Goal: Task Accomplishment & Management: Manage account settings

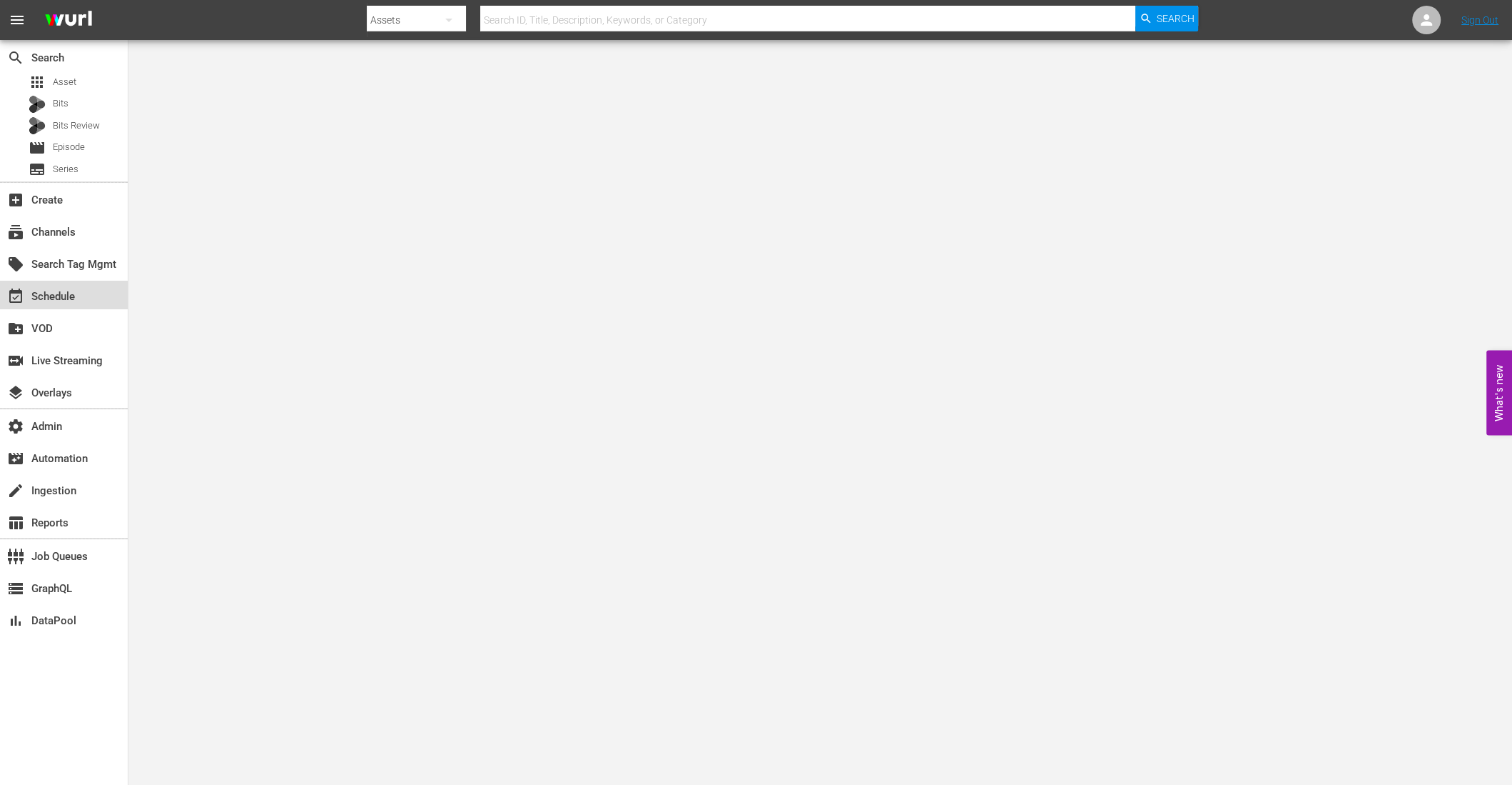
click at [94, 299] on div "event_available Schedule" at bounding box center [64, 294] width 128 height 28
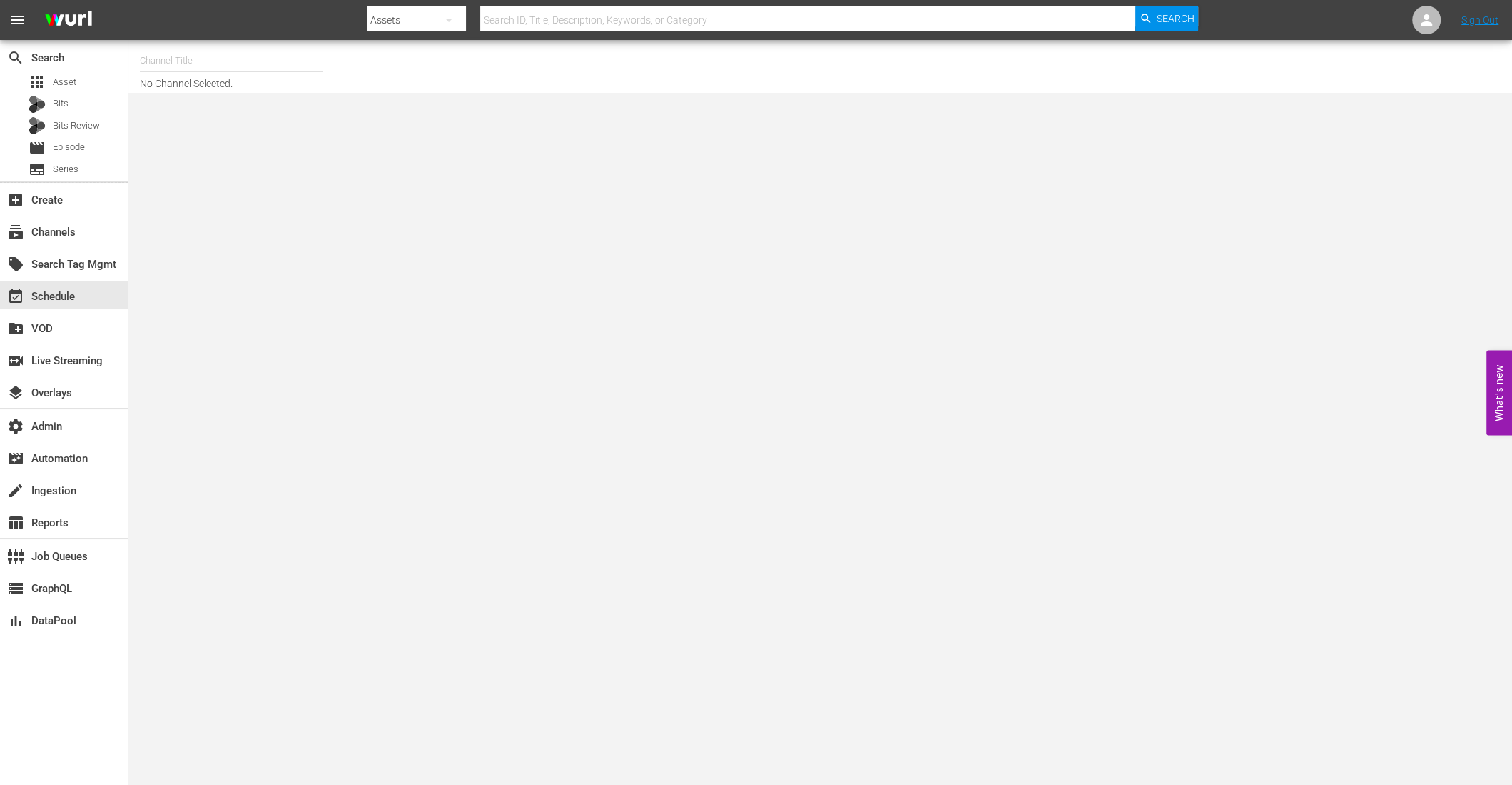
click at [202, 63] on input "text" at bounding box center [231, 61] width 183 height 35
click at [335, 133] on div "Silent Witness and New Tricks (Restream) (1806 - bbc_studios_silentwitnessandne…" at bounding box center [336, 135] width 370 height 35
type input "Silent Witness and New Tricks (Restream) (1806 - bbc_studios_silentwitnessandne…"
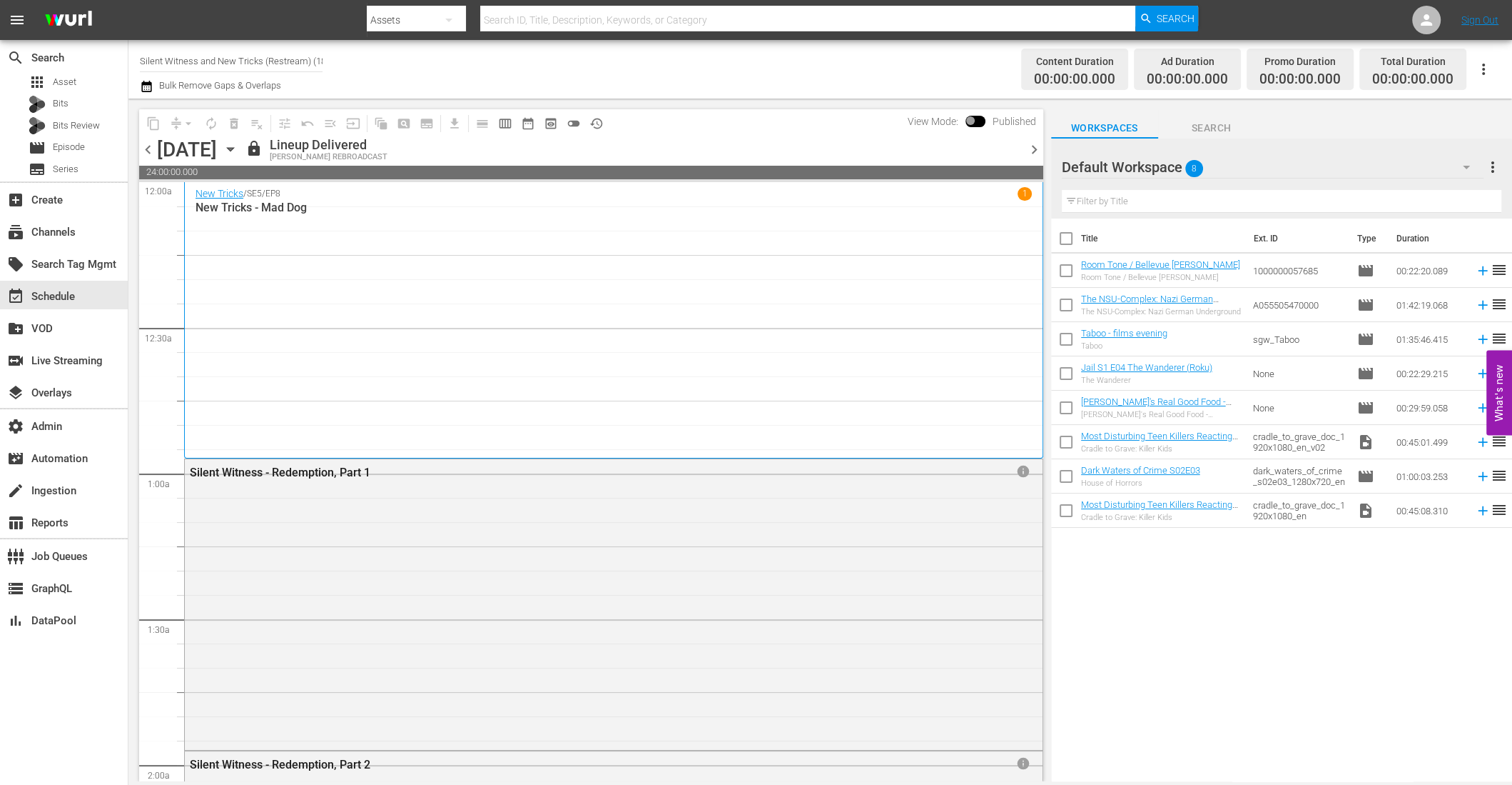
click at [1481, 62] on icon "button" at bounding box center [1483, 69] width 17 height 17
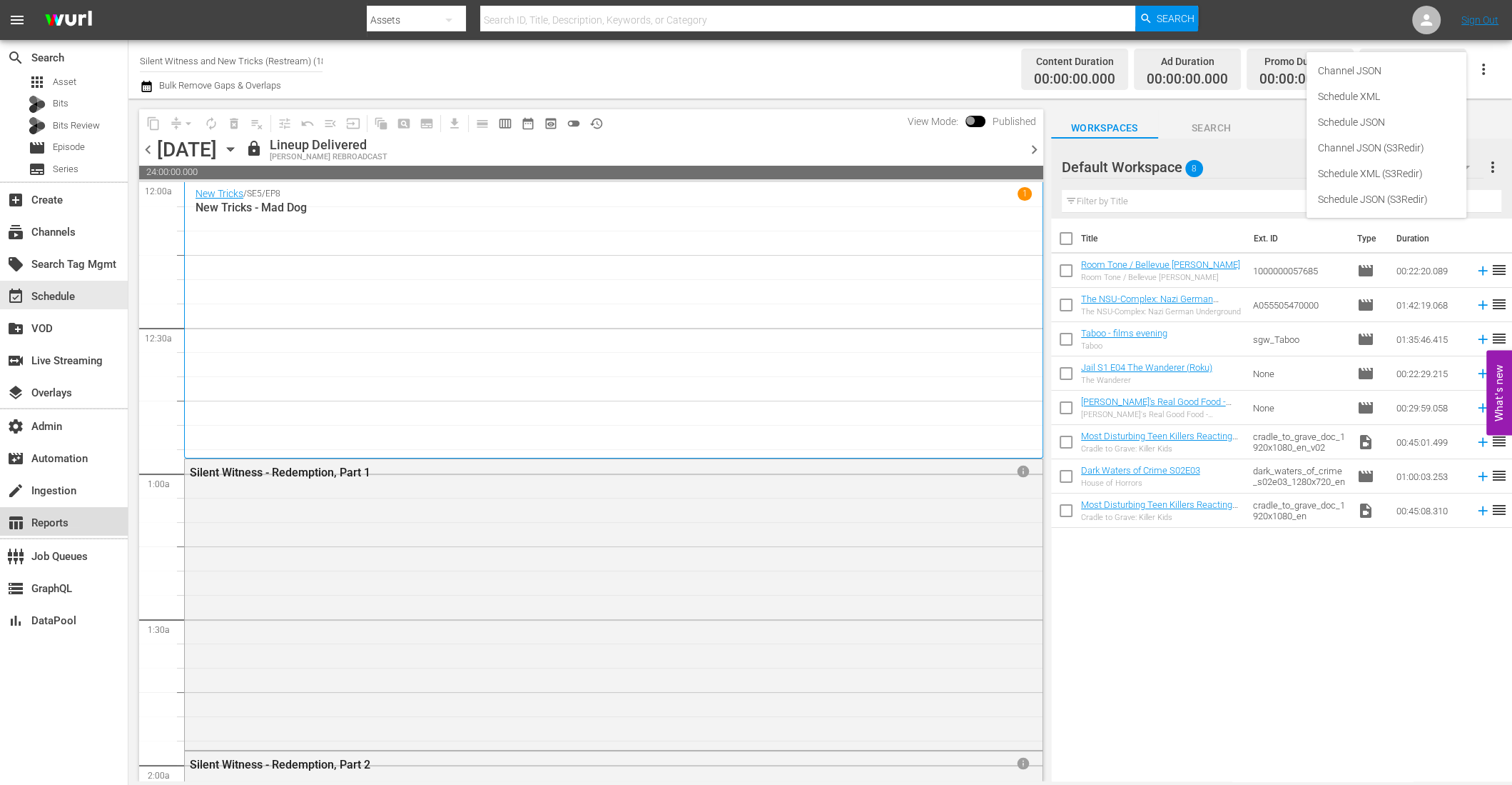
click at [72, 522] on div "table_chart Reports" at bounding box center [40, 521] width 80 height 13
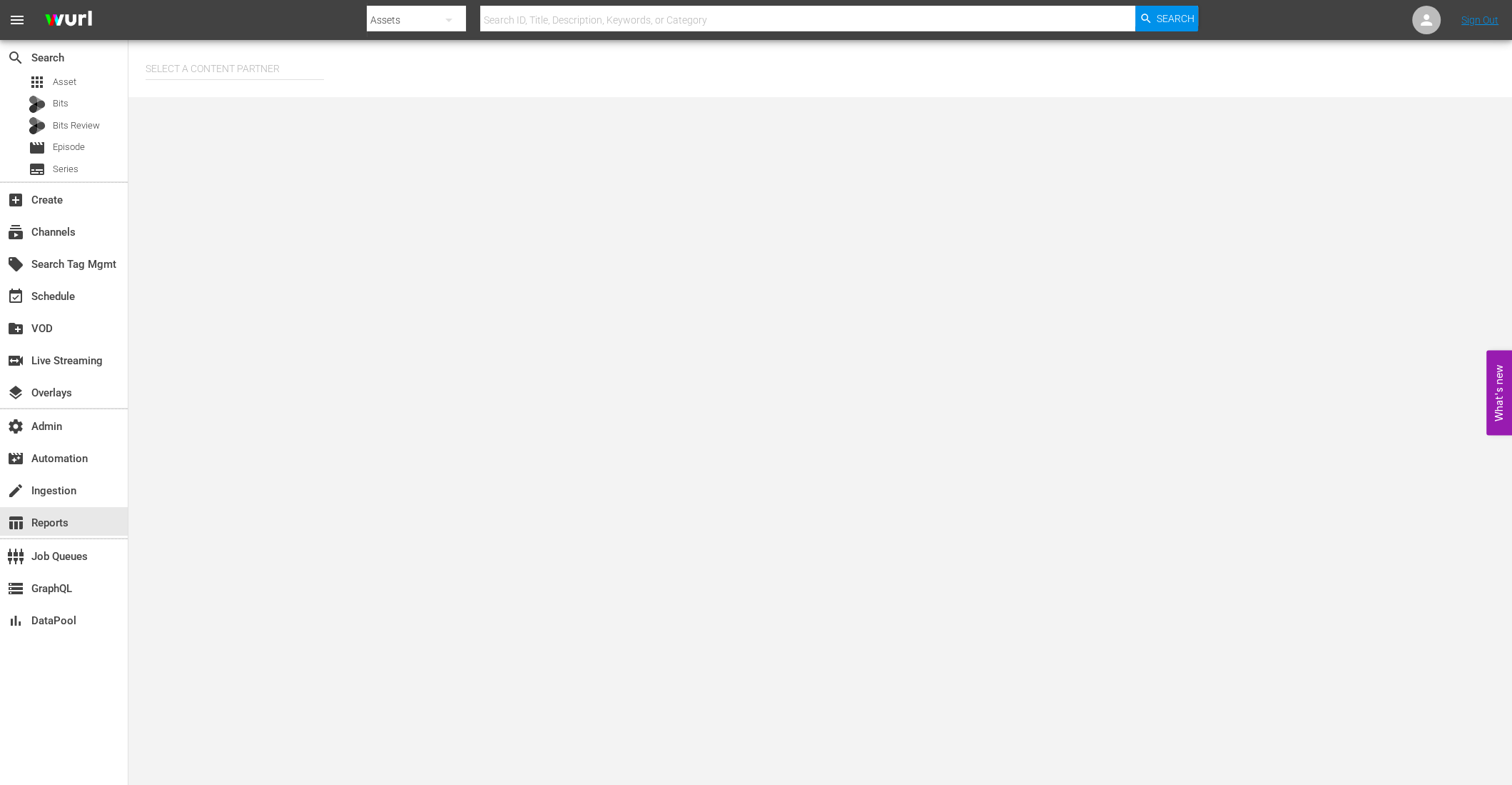
click at [199, 72] on input "text" at bounding box center [234, 69] width 178 height 35
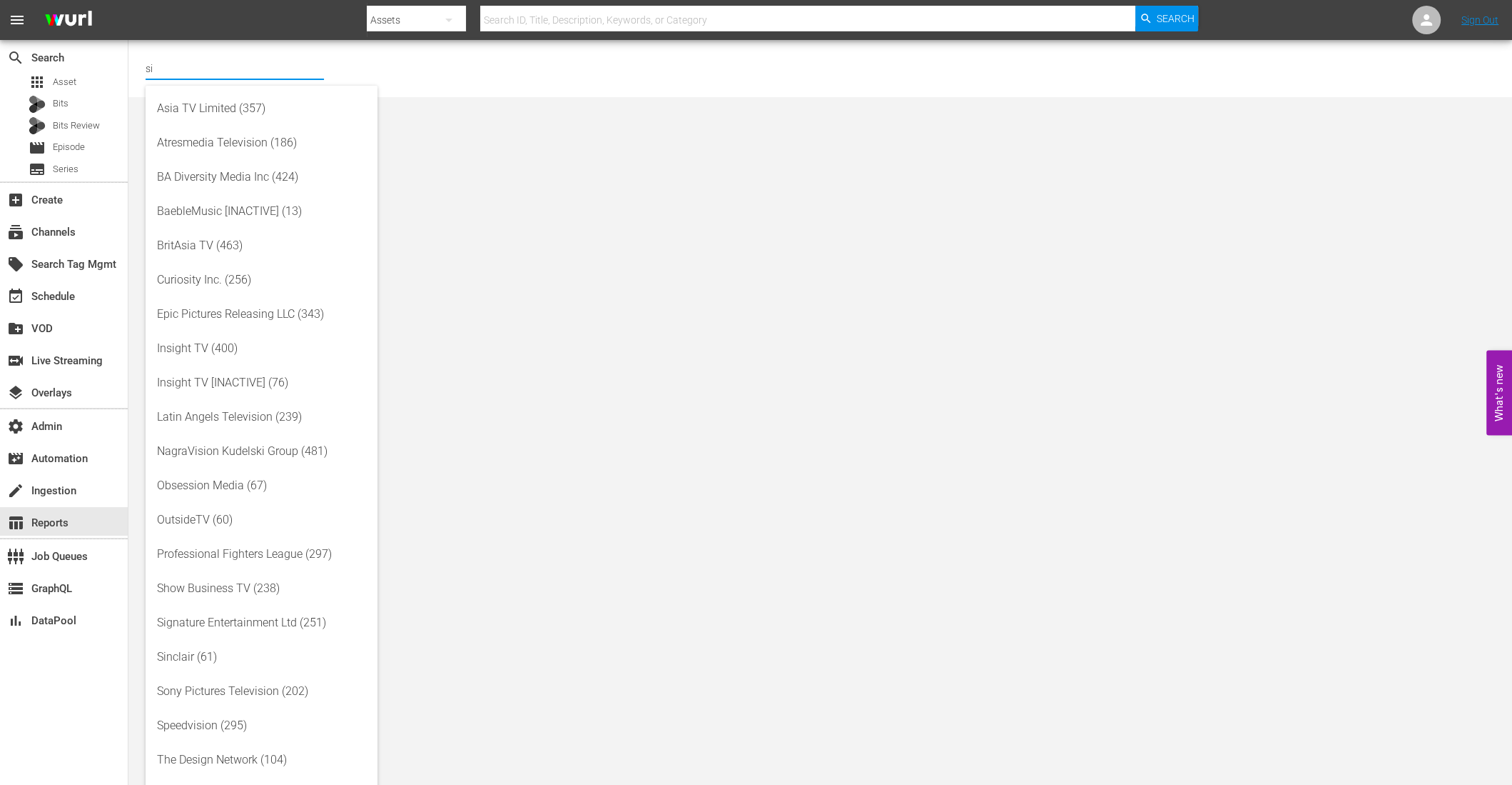
type input "s"
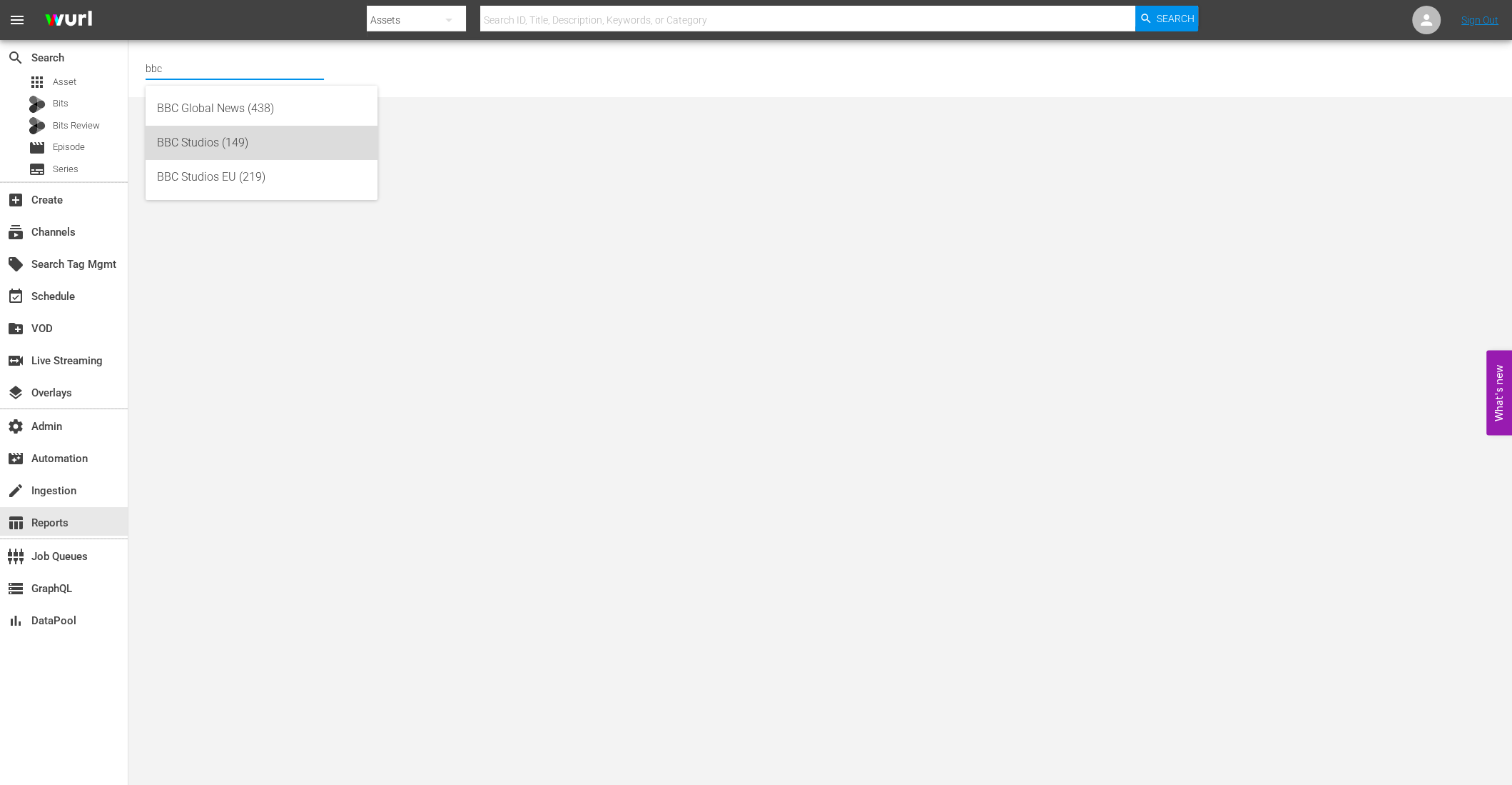
click at [227, 139] on div "BBC Studios (149)" at bounding box center [262, 143] width 209 height 35
type input "BBC Studios (149)"
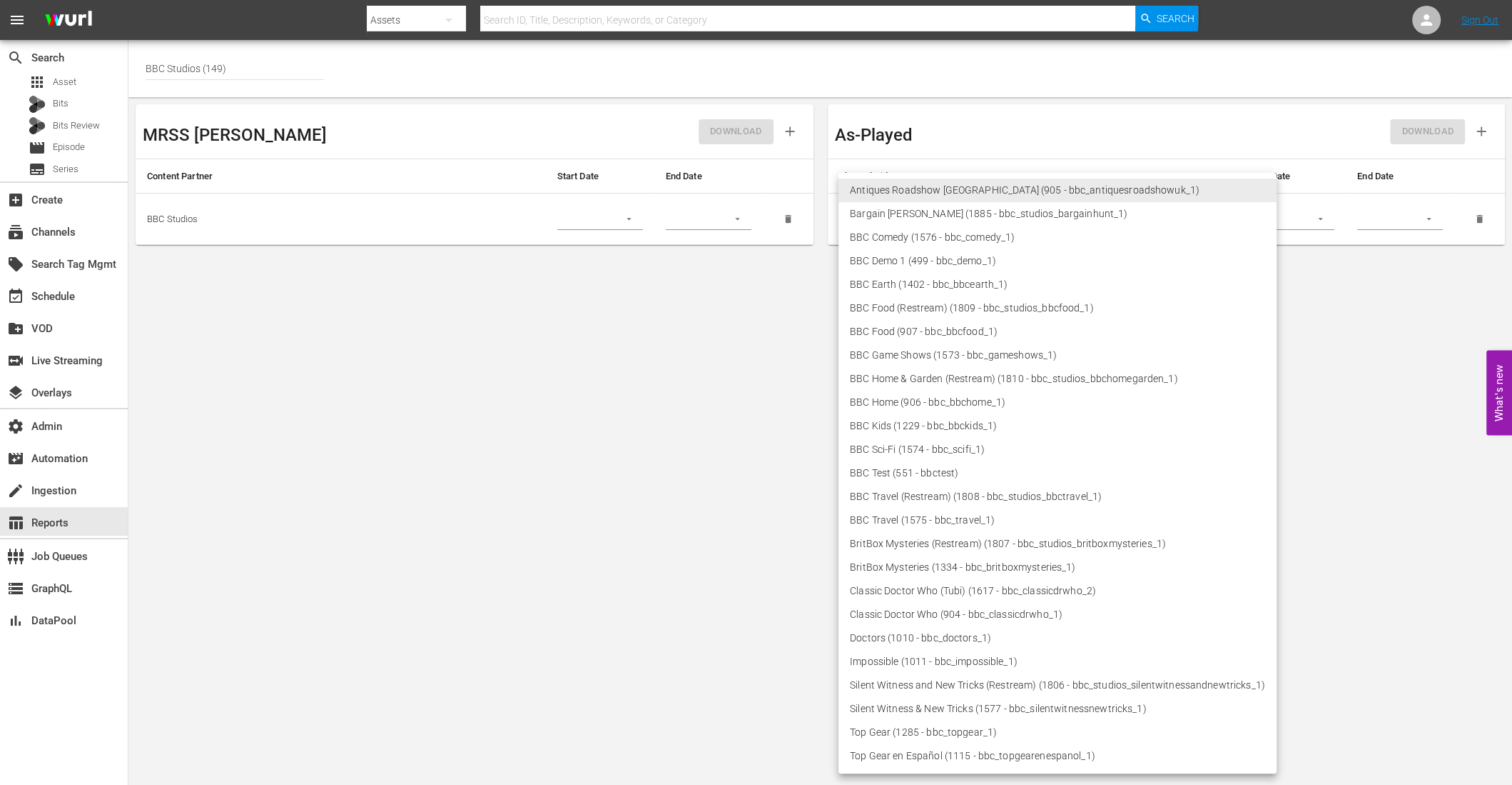
click at [867, 222] on body "menu Search By Assets Search ID, Title, Description, Keywords, or Category Sear…" at bounding box center [756, 392] width 1512 height 785
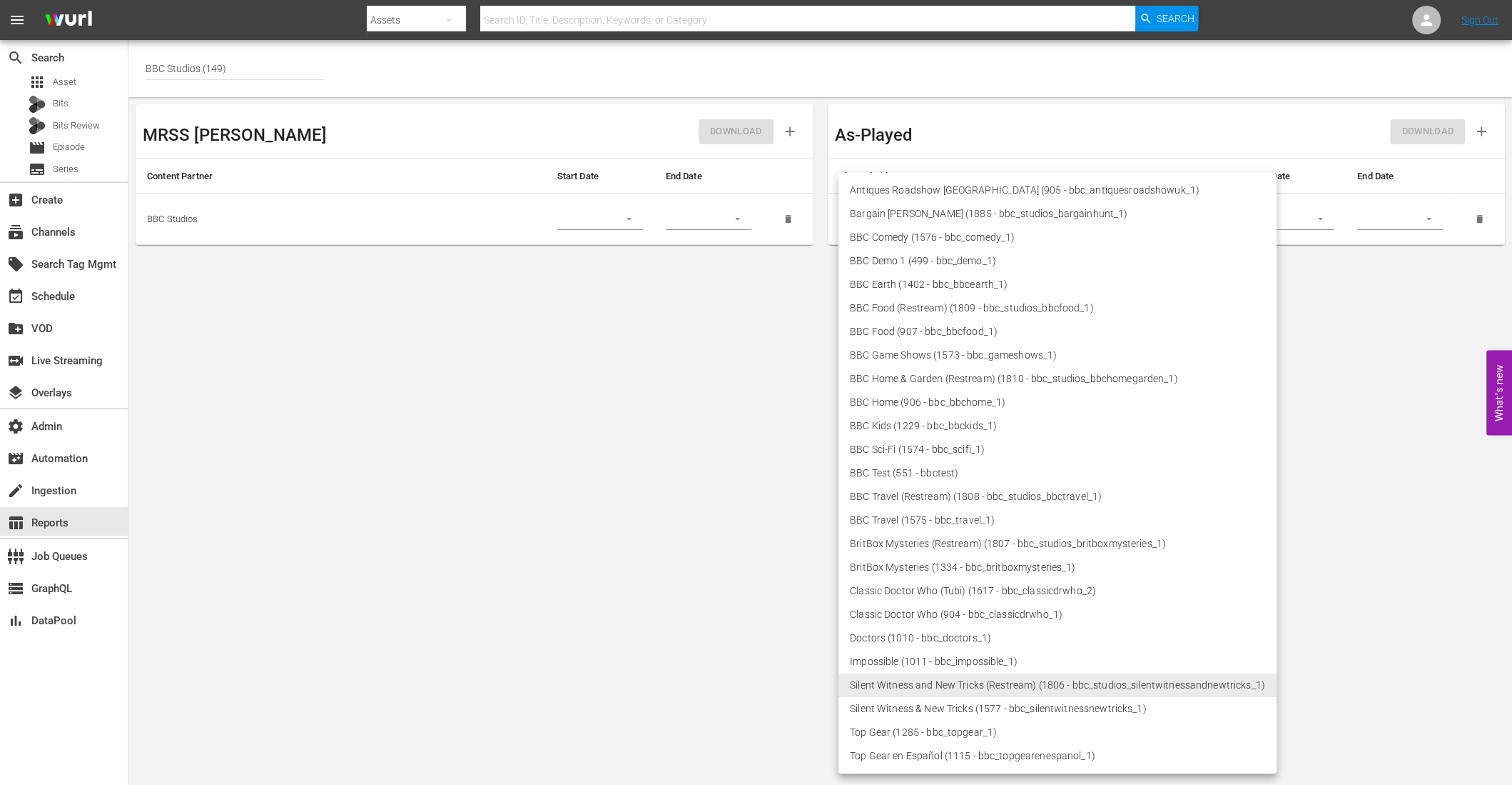
type input "1806"
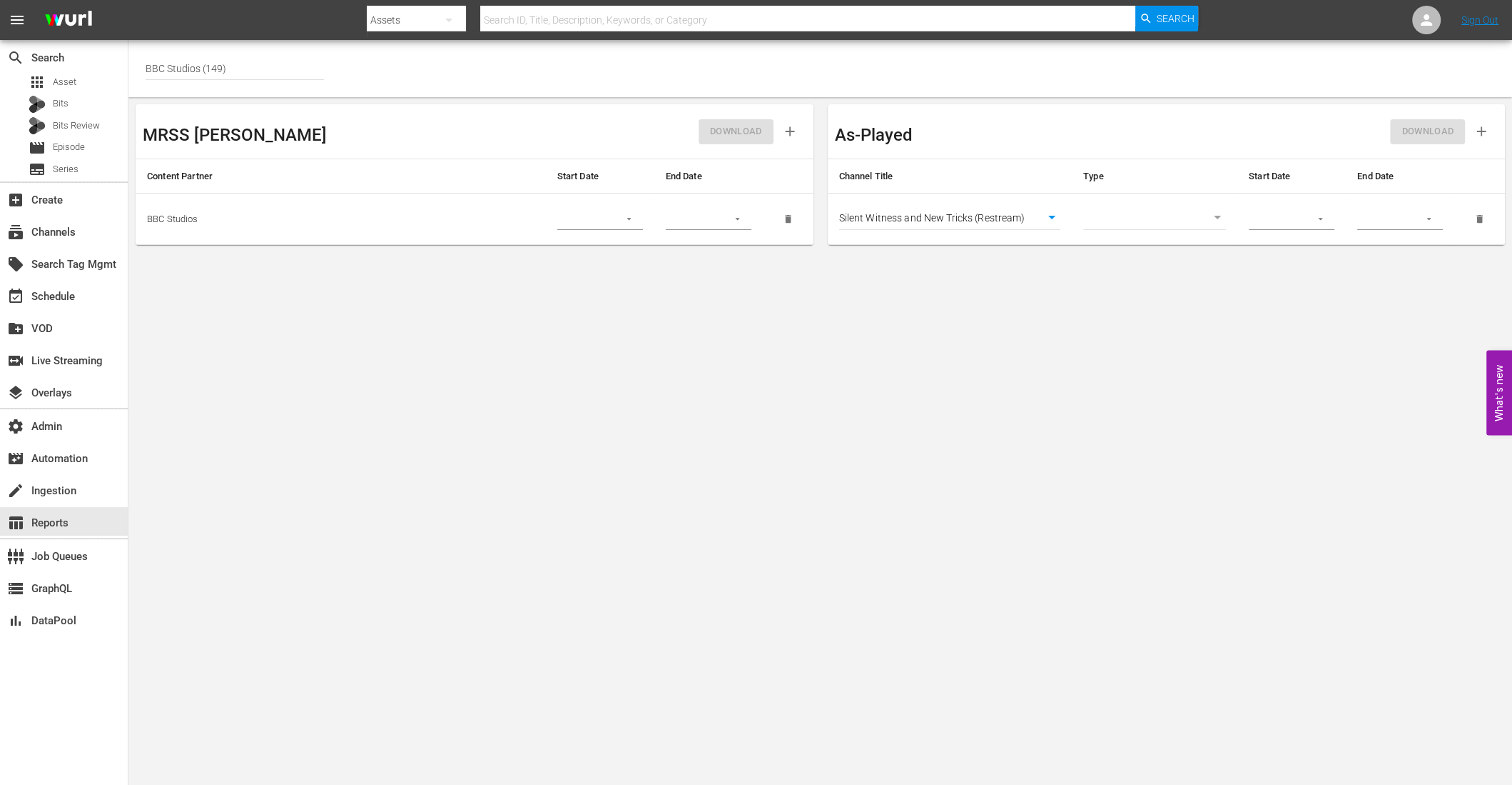
click at [1133, 222] on body "menu Search By Assets Search ID, Title, Description, Keywords, or Category Sear…" at bounding box center [756, 392] width 1512 height 785
click at [1133, 224] on li "Asset" at bounding box center [1154, 219] width 143 height 24
type input "asset"
click at [1274, 218] on input "text" at bounding box center [1274, 219] width 52 height 22
click at [1318, 220] on icon "button" at bounding box center [1320, 219] width 11 height 11
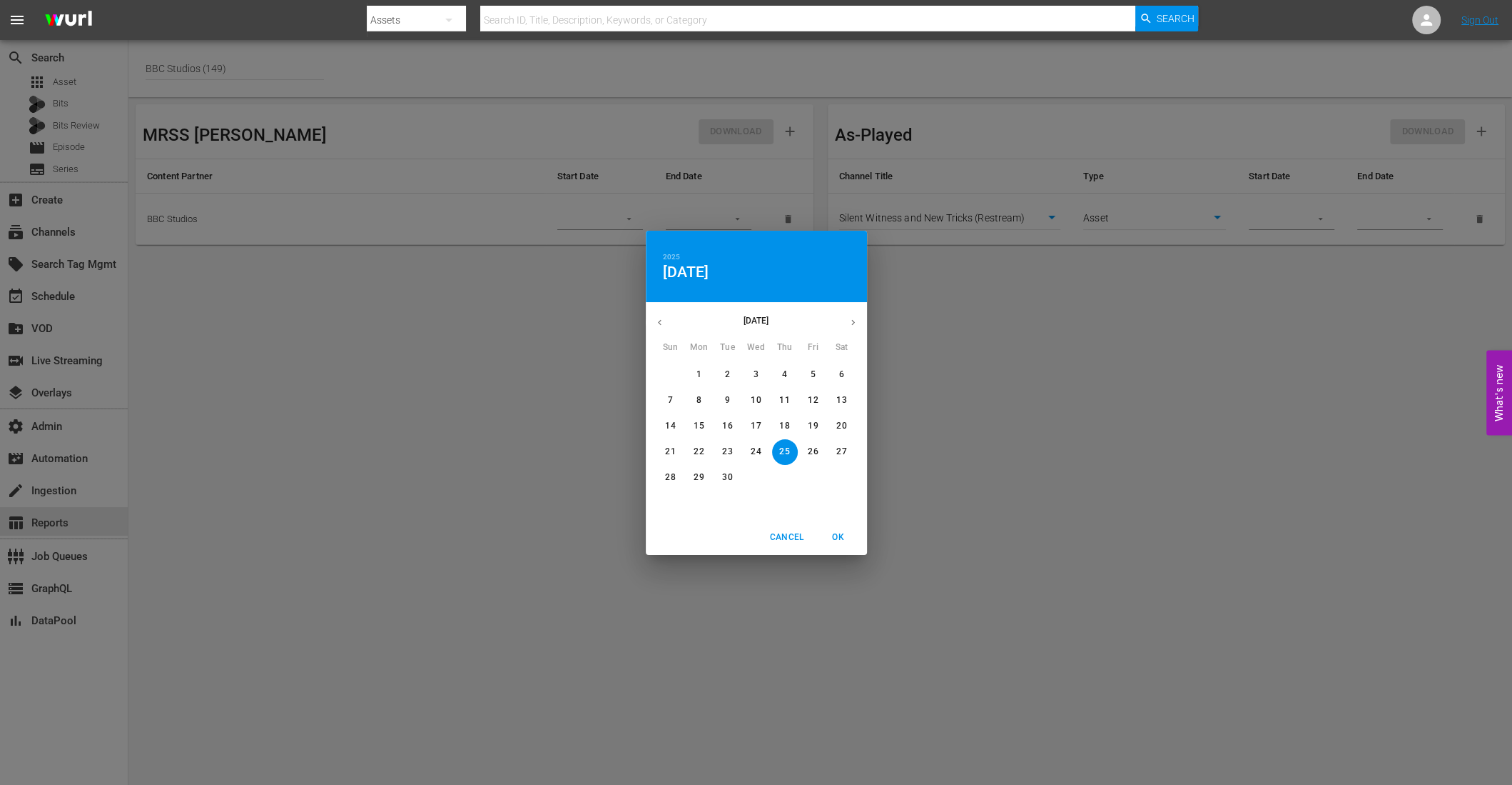
click at [760, 448] on p "24" at bounding box center [756, 451] width 10 height 12
click at [845, 534] on span "OK" at bounding box center [838, 537] width 35 height 15
type input "09/24/2025"
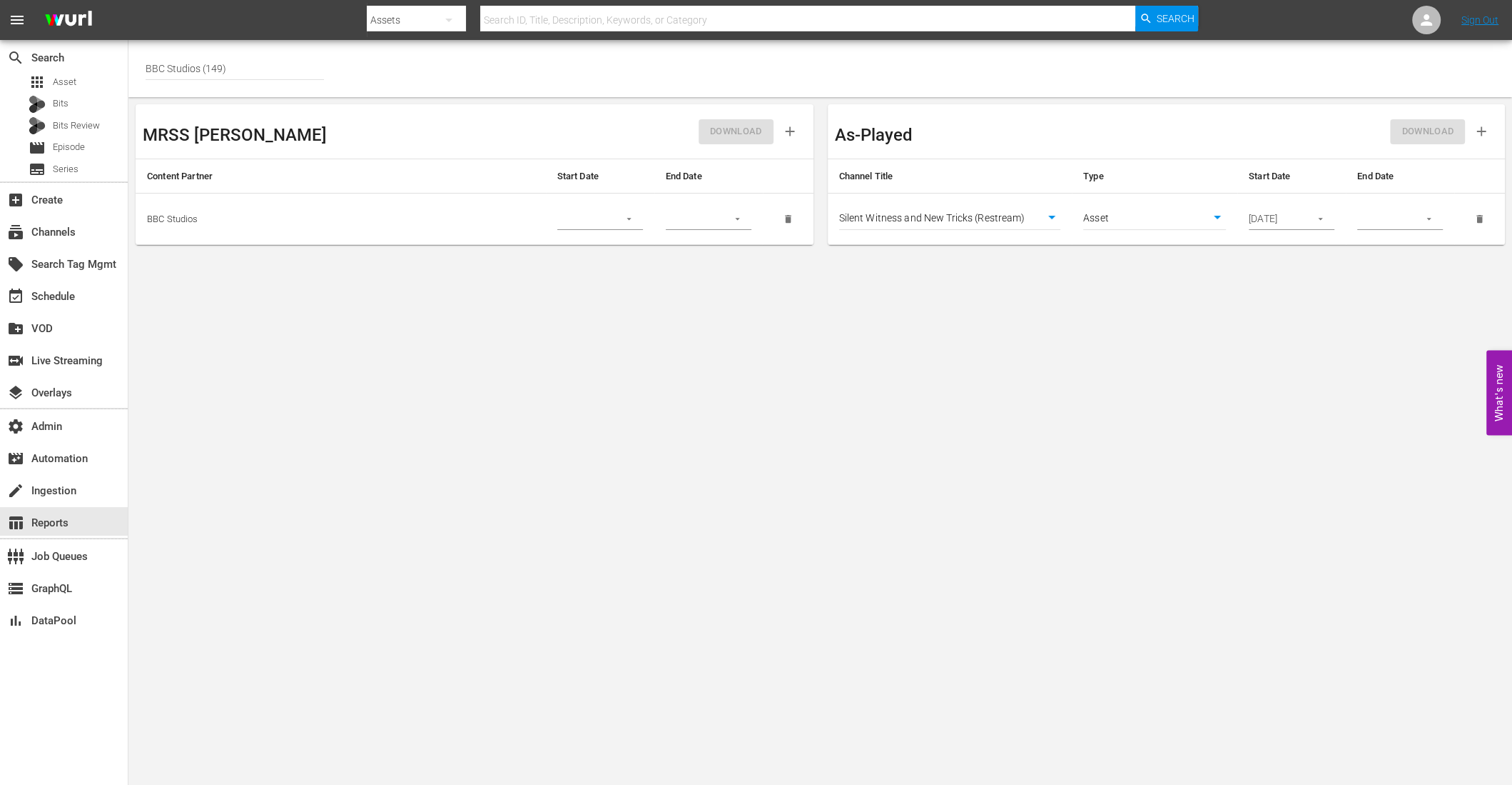
click at [1423, 219] on button "button" at bounding box center [1428, 219] width 28 height 28
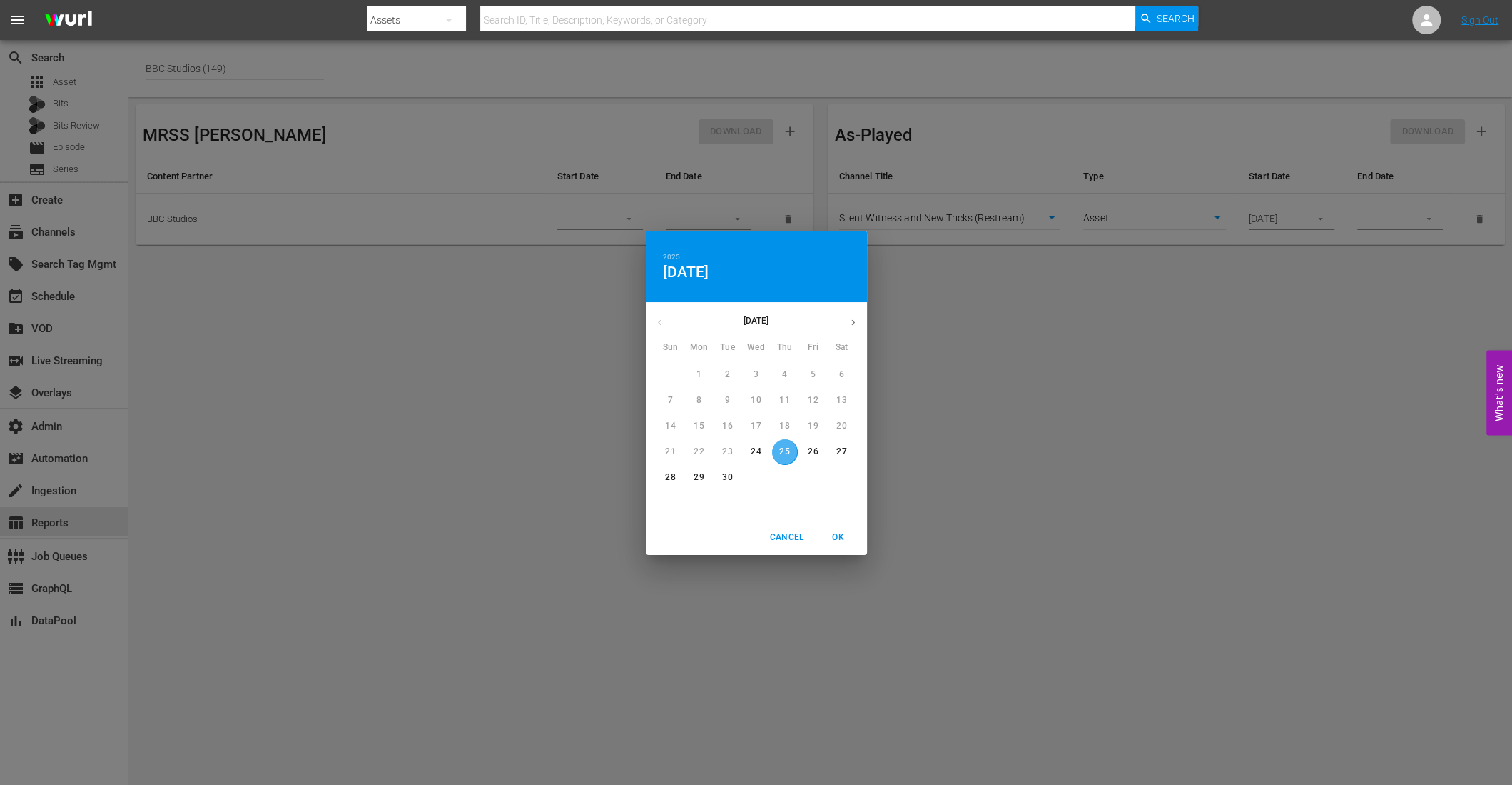
click at [787, 451] on p "25" at bounding box center [784, 451] width 10 height 12
click at [839, 532] on span "OK" at bounding box center [838, 537] width 35 height 15
type input "09/25/2025"
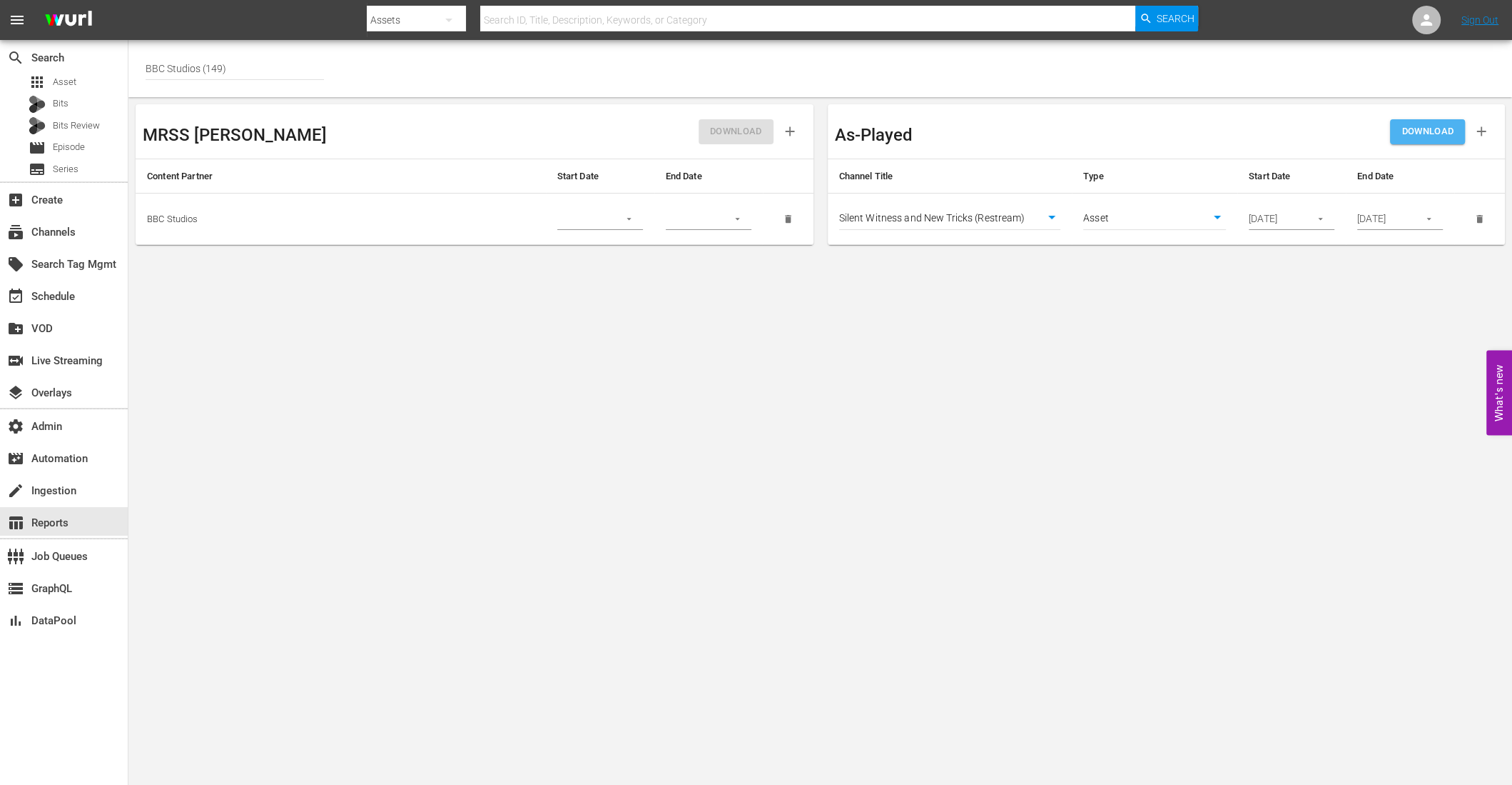
click at [1420, 134] on span "DOWNLOAD" at bounding box center [1427, 132] width 52 height 16
click at [376, 468] on body "menu Search By Assets Search ID, Title, Description, Keywords, or Category Sear…" at bounding box center [756, 392] width 1512 height 785
click at [1181, 224] on body "menu Search By Assets Search ID, Title, Description, Keywords, or Category Sear…" at bounding box center [756, 392] width 1512 height 785
click at [1142, 249] on li "Episode" at bounding box center [1154, 243] width 143 height 24
type input "episode"
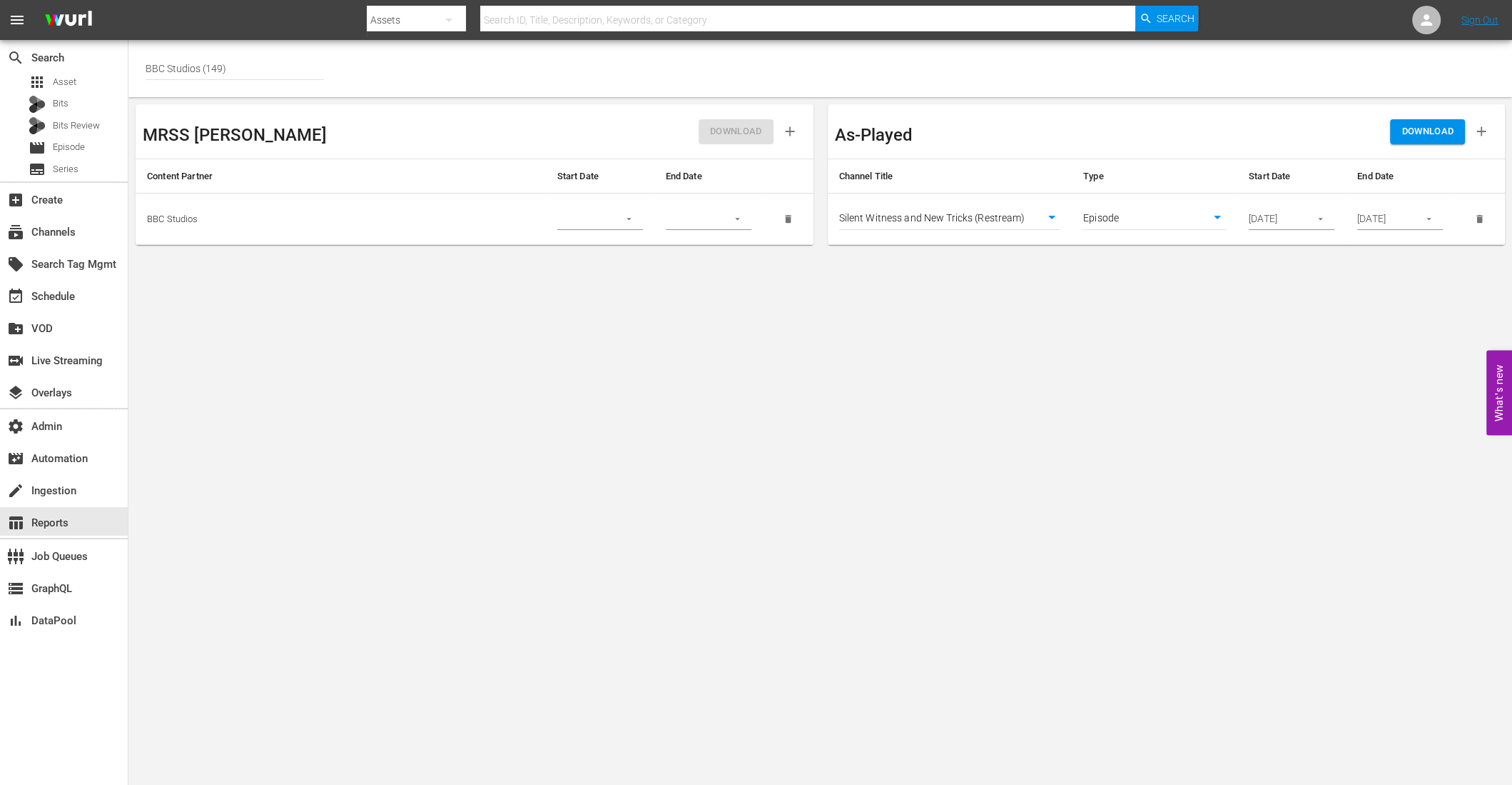
click at [1427, 132] on span "DOWNLOAD" at bounding box center [1427, 132] width 52 height 16
click at [1270, 221] on input "09/24/2025" at bounding box center [1274, 219] width 52 height 22
click at [1319, 217] on icon "button" at bounding box center [1320, 219] width 11 height 11
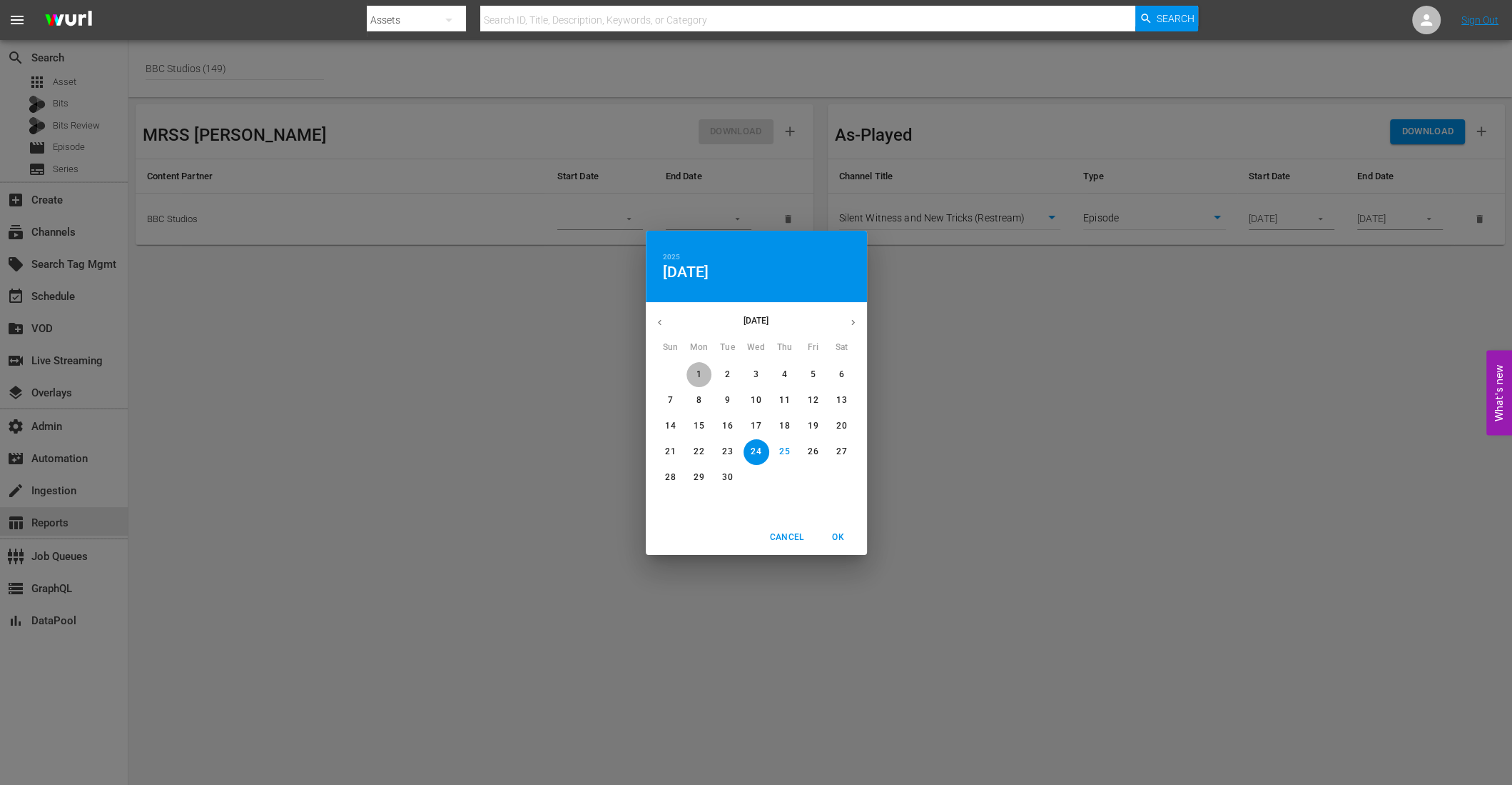
click at [698, 365] on button "1" at bounding box center [699, 374] width 25 height 25
click at [835, 534] on span "OK" at bounding box center [838, 537] width 35 height 15
type input "09/01/2025"
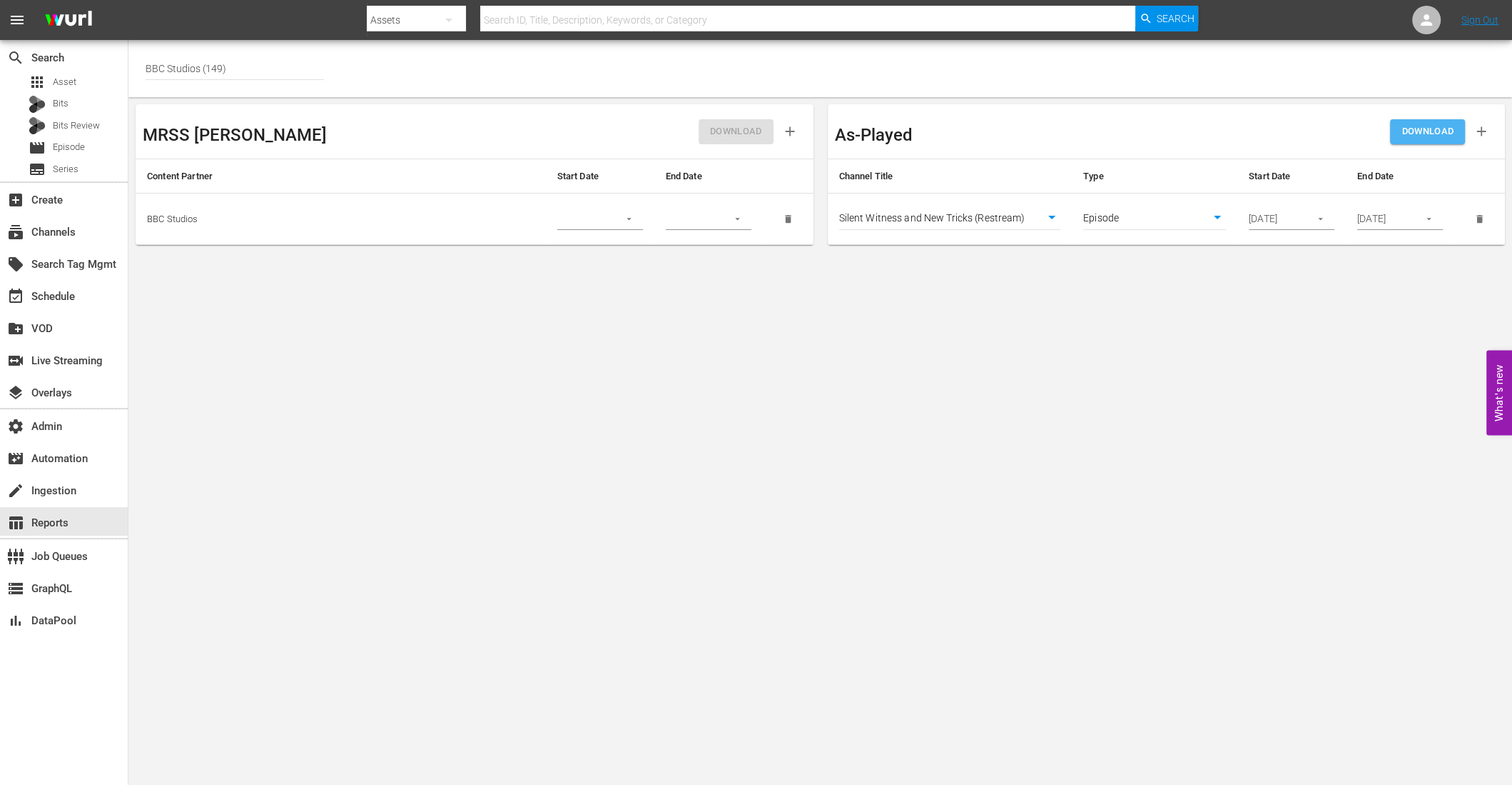
click at [1409, 132] on span "DOWNLOAD" at bounding box center [1427, 132] width 52 height 16
click at [608, 465] on body "menu Search By Assets Search ID, Title, Description, Keywords, or Category Sear…" at bounding box center [756, 392] width 1512 height 785
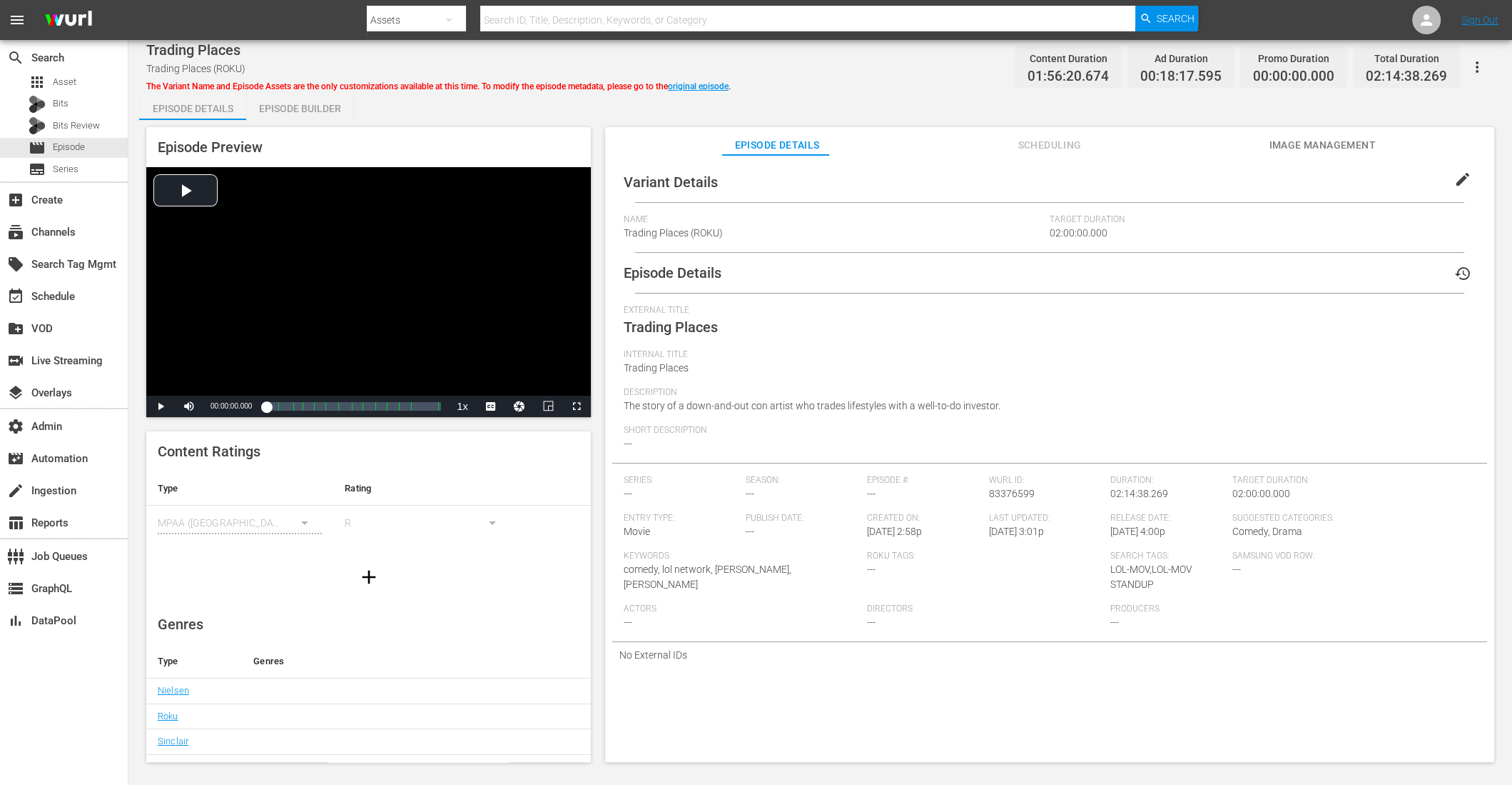
click at [1297, 148] on span "Image Management" at bounding box center [1322, 145] width 107 height 18
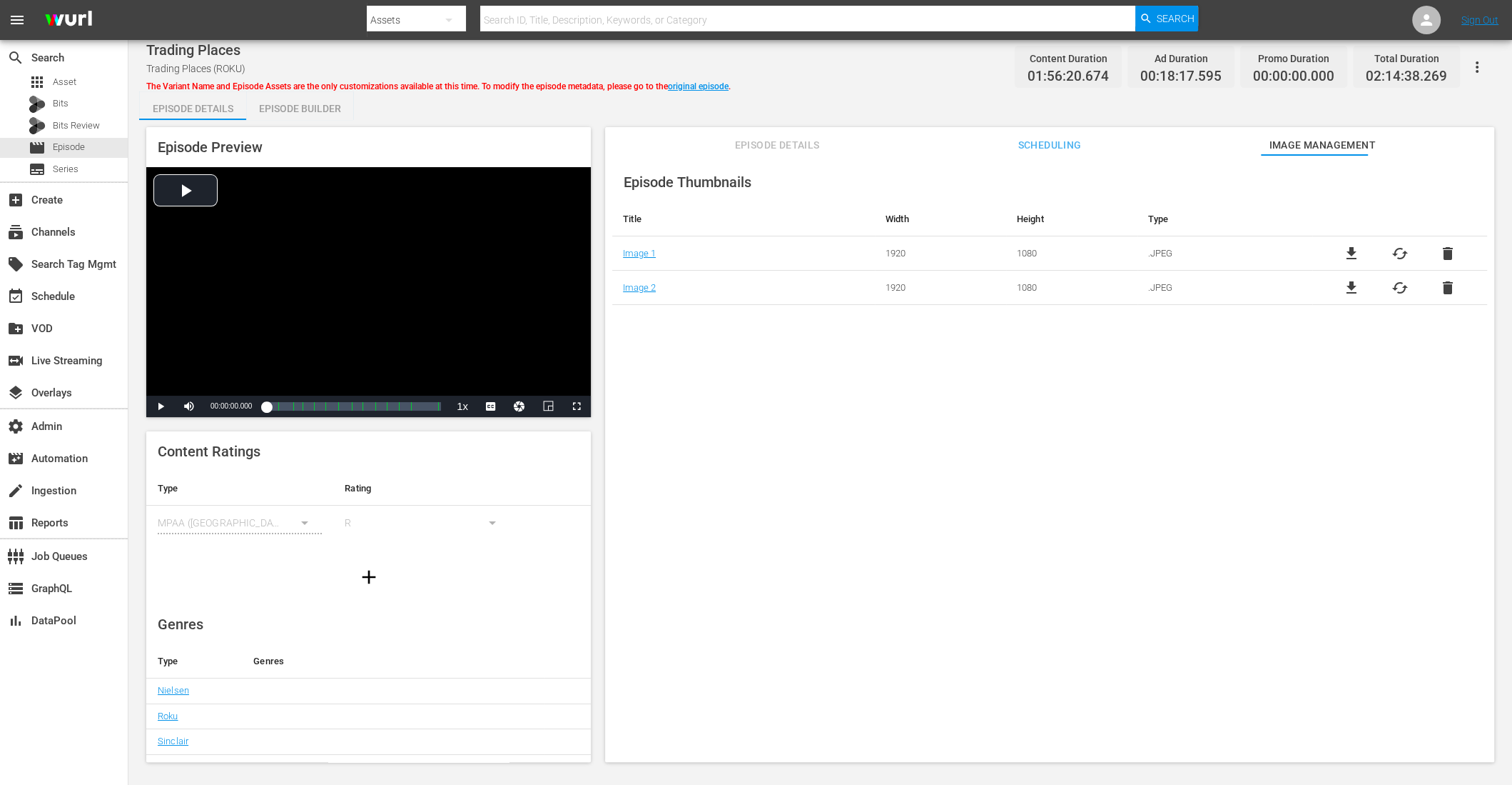
click at [1048, 143] on span "Scheduling" at bounding box center [1050, 145] width 107 height 18
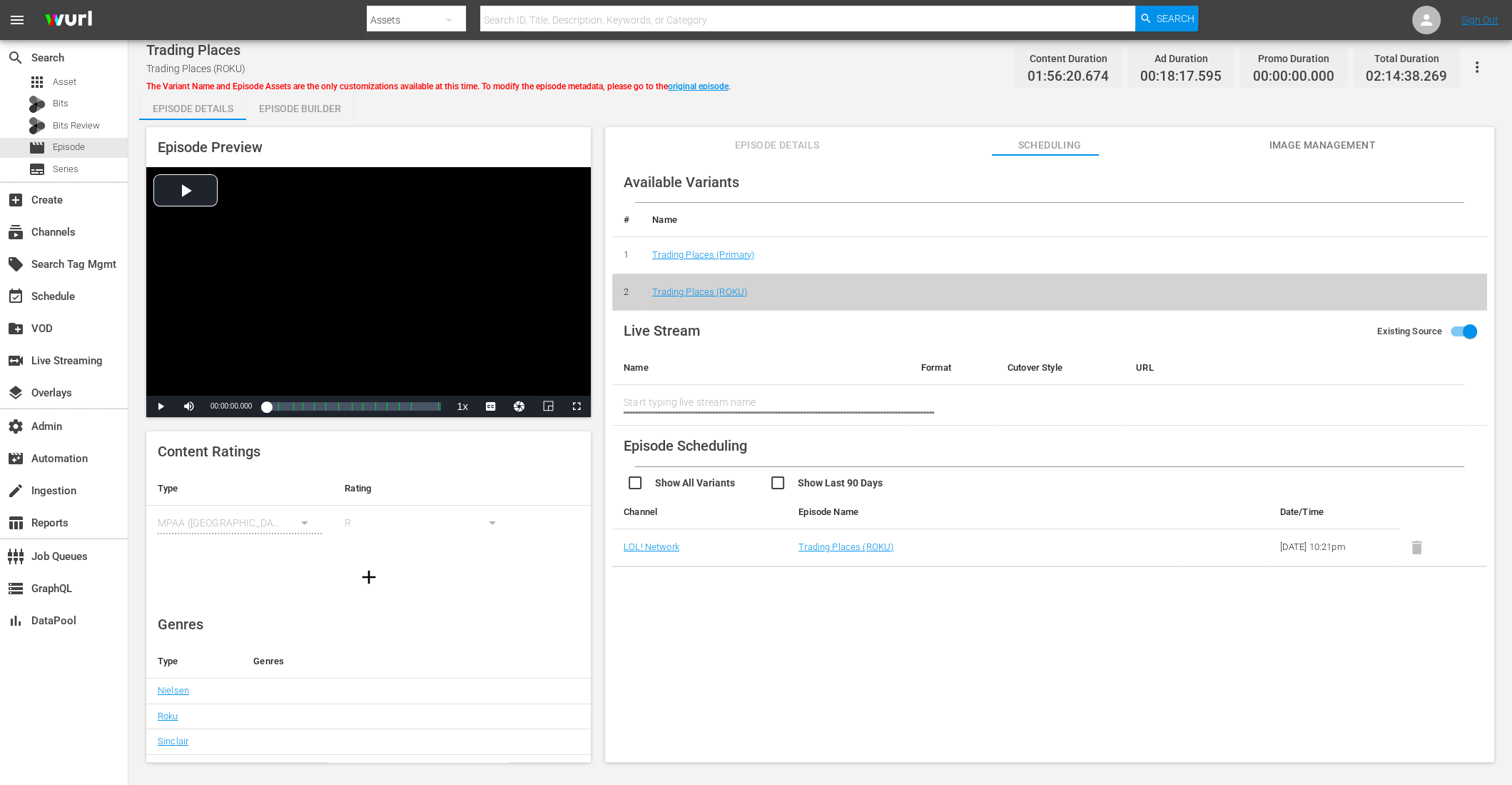
scroll to position [5, 0]
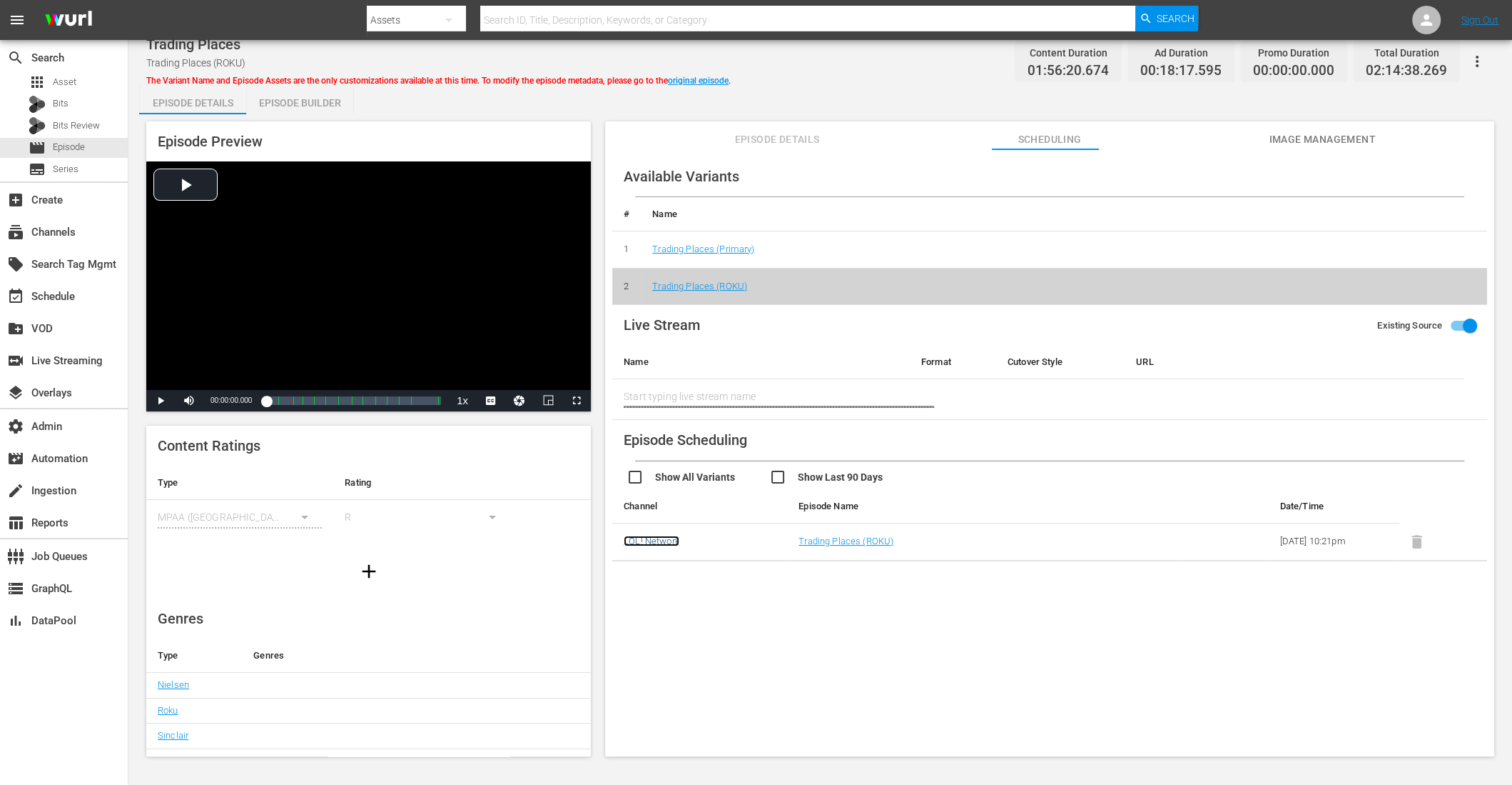
click at [637, 538] on link "LOL! Network" at bounding box center [651, 541] width 55 height 11
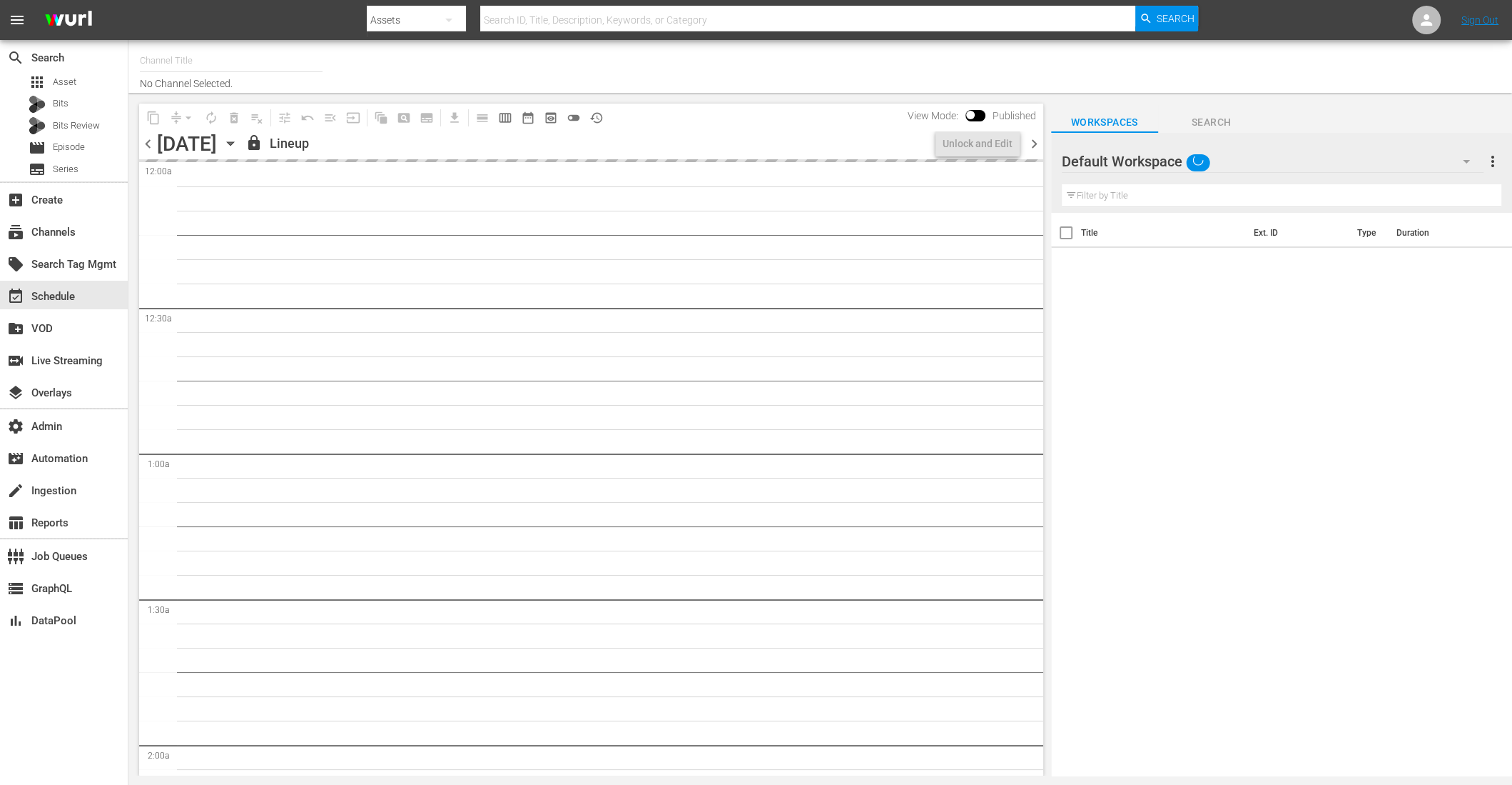
type input "LOL! Network - Roku, Prime (1421)"
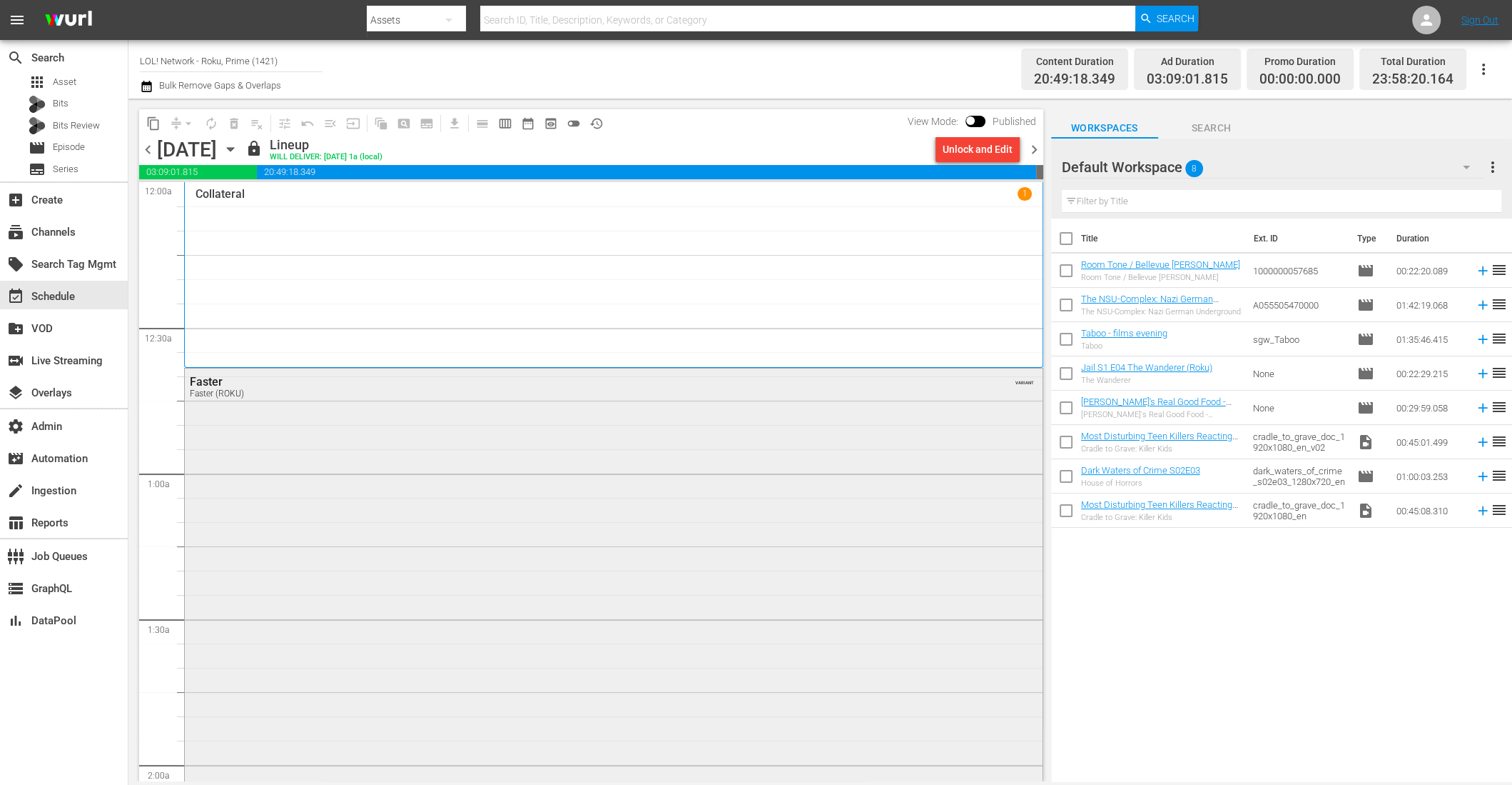
click at [539, 512] on div "Faster Faster (ROKU) VARIANT" at bounding box center [614, 638] width 857 height 541
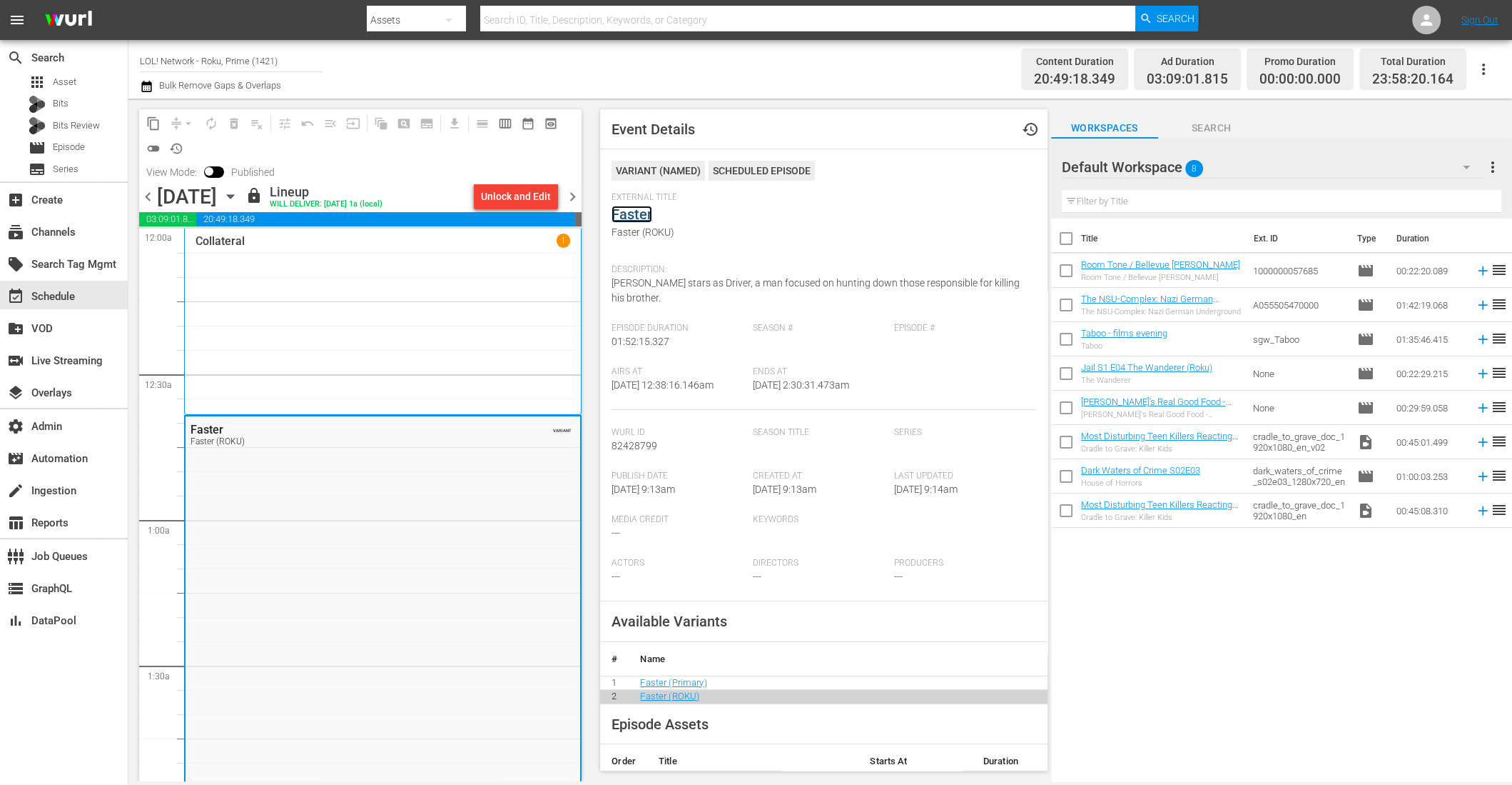
click at [633, 216] on link "Faster" at bounding box center [631, 214] width 41 height 17
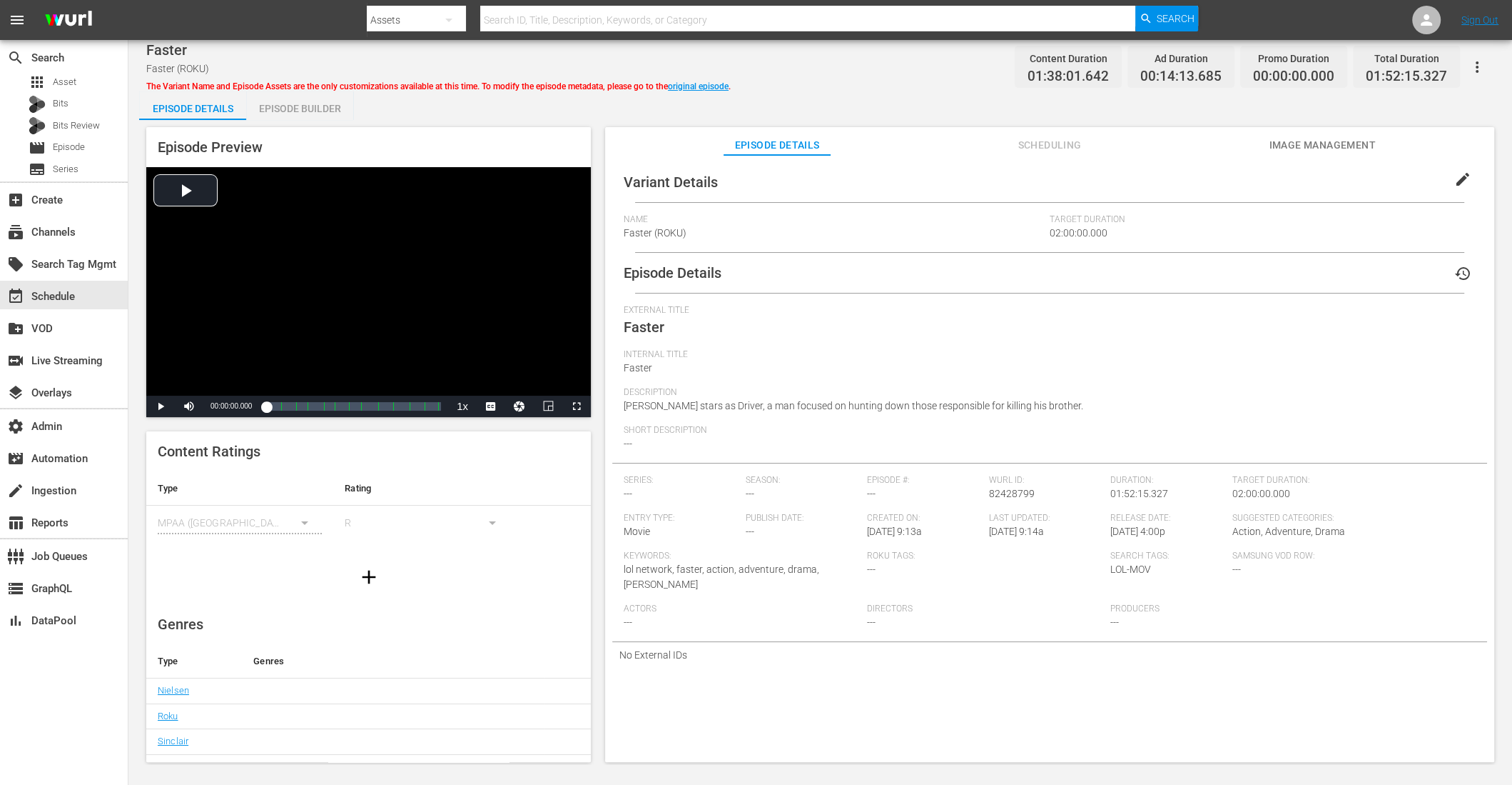
click at [1303, 147] on span "Image Management" at bounding box center [1322, 145] width 107 height 18
click at [1308, 139] on span "Image Management" at bounding box center [1322, 145] width 107 height 18
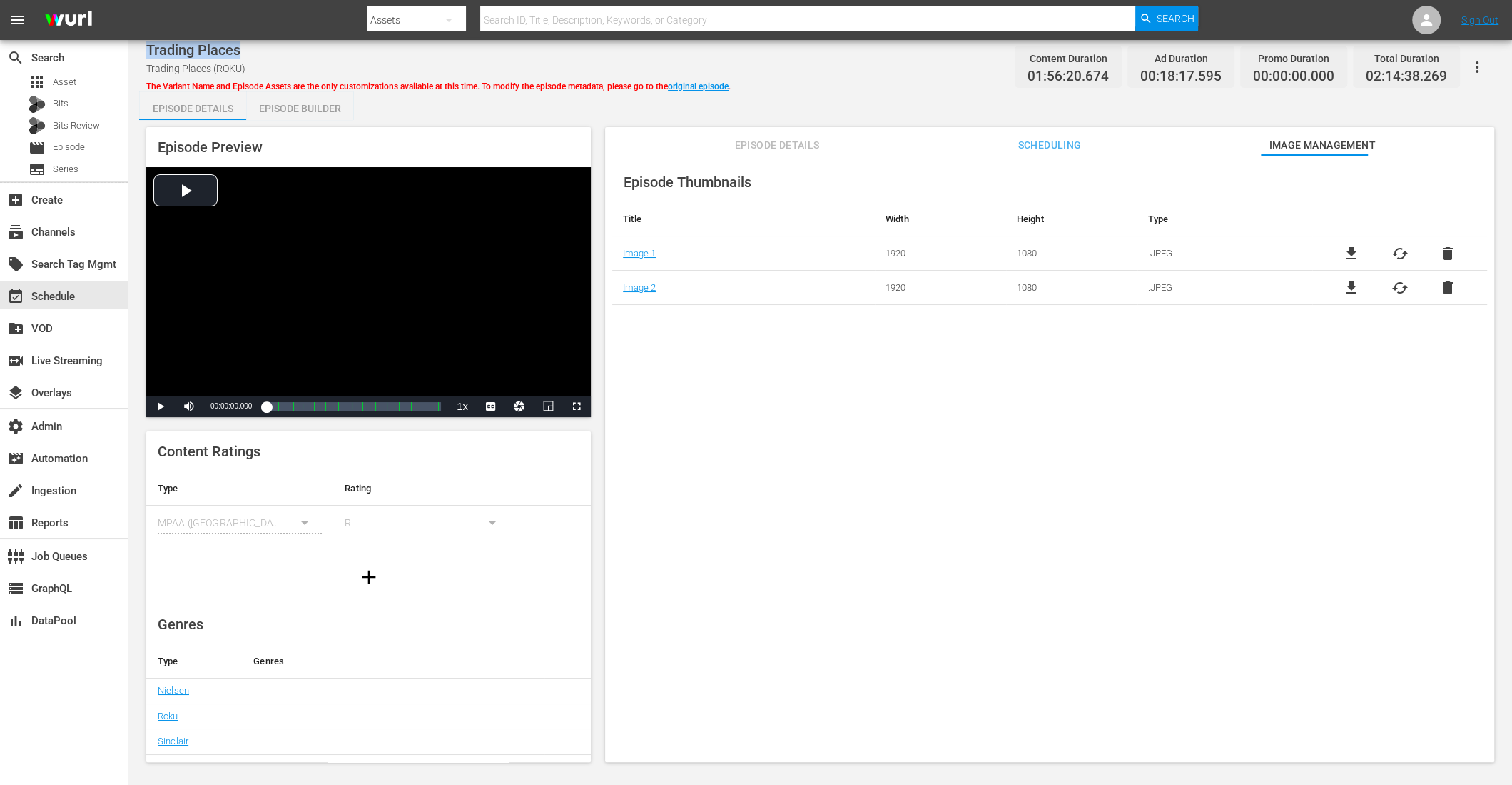
drag, startPoint x: 147, startPoint y: 54, endPoint x: 252, endPoint y: 54, distance: 105.0
click at [252, 54] on div "Trading Places" at bounding box center [439, 50] width 585 height 17
click at [746, 382] on div "Episode Thumbnails Title Width Height Type Image 1 1920 1080 .JPEG file_downloa…" at bounding box center [1049, 465] width 889 height 621
click at [1390, 251] on span "cached" at bounding box center [1398, 253] width 17 height 17
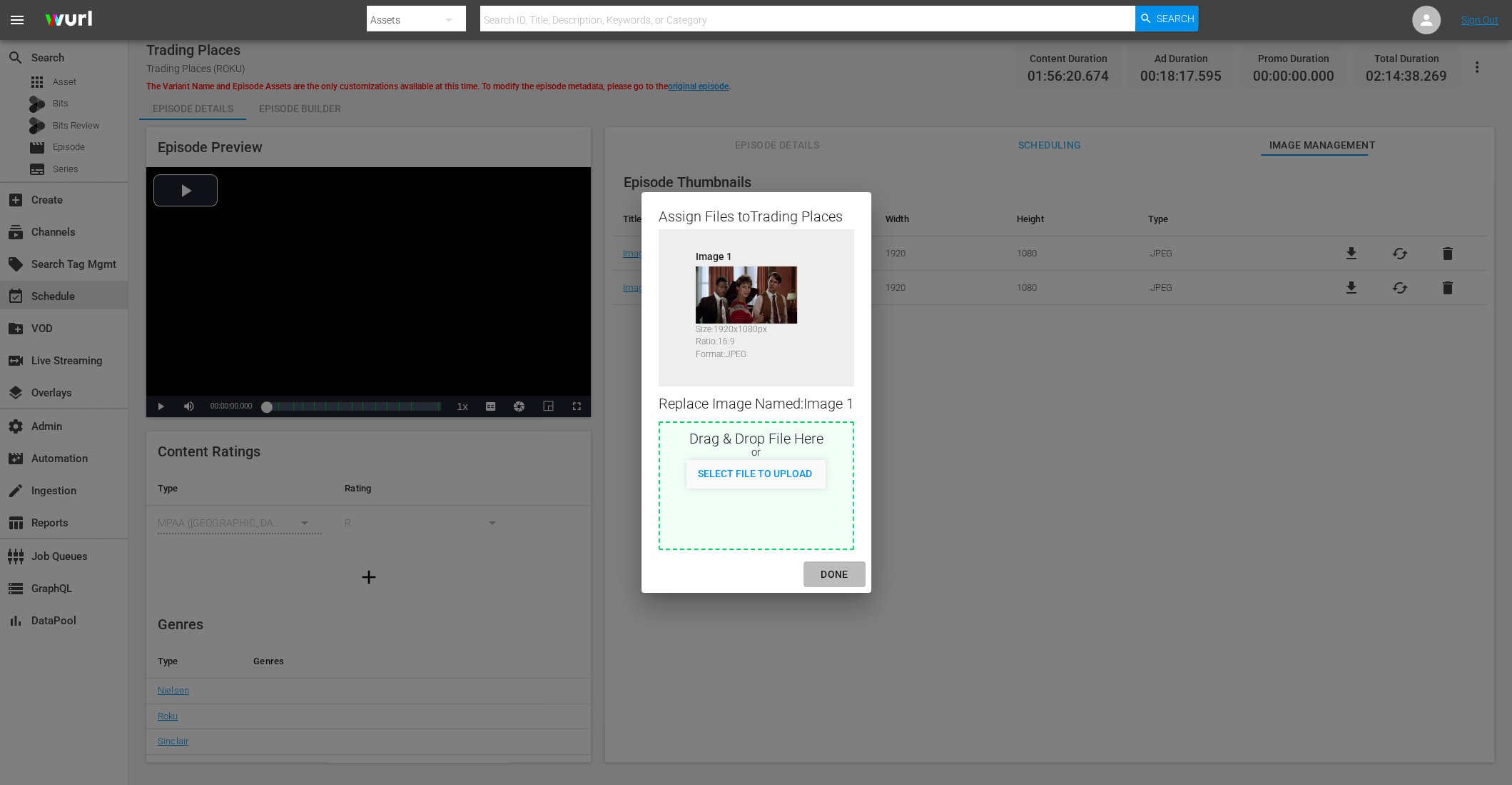
click at [846, 567] on div "DONE" at bounding box center [834, 574] width 50 height 18
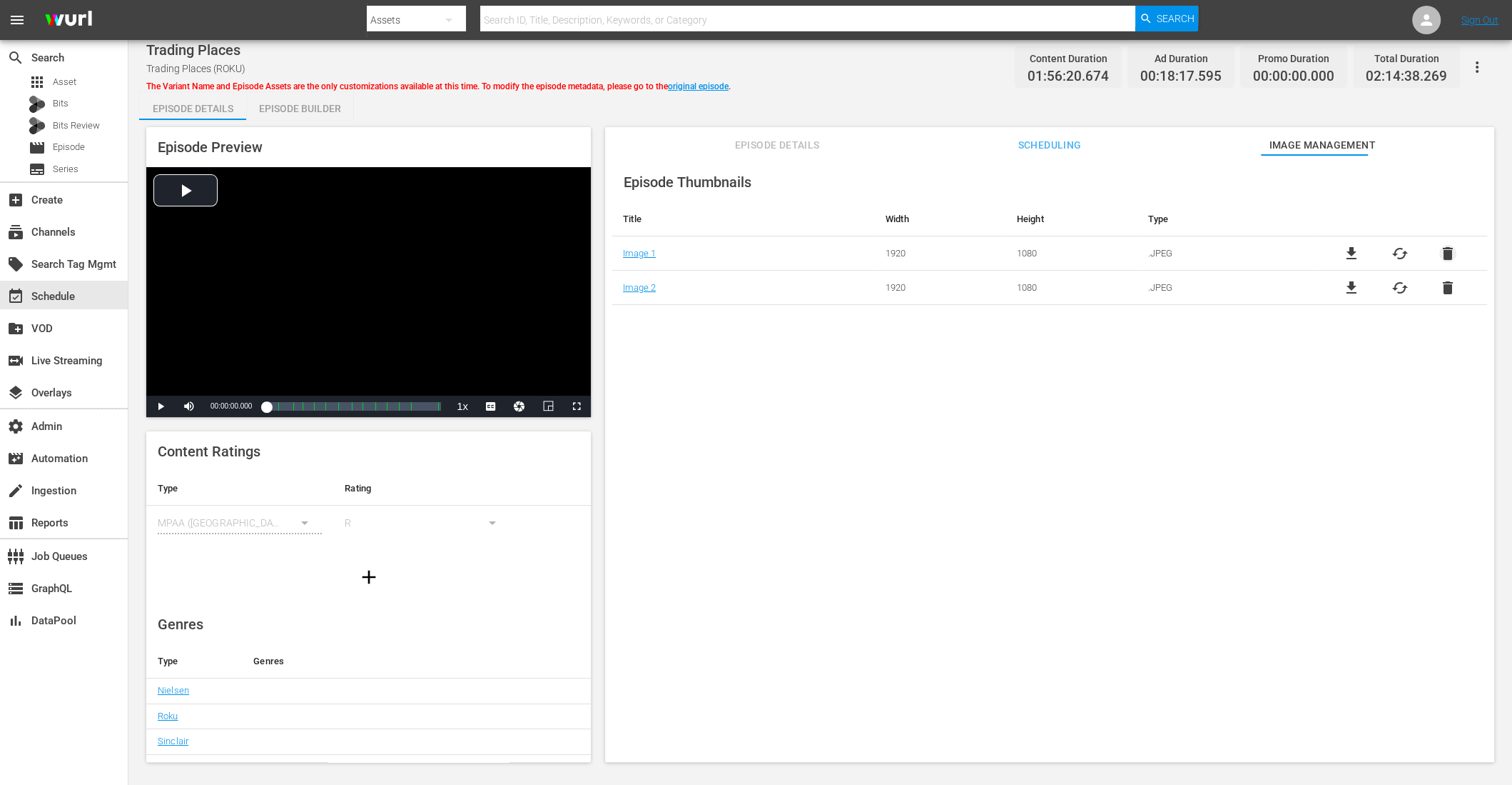
click at [1439, 249] on span "delete" at bounding box center [1448, 253] width 17 height 17
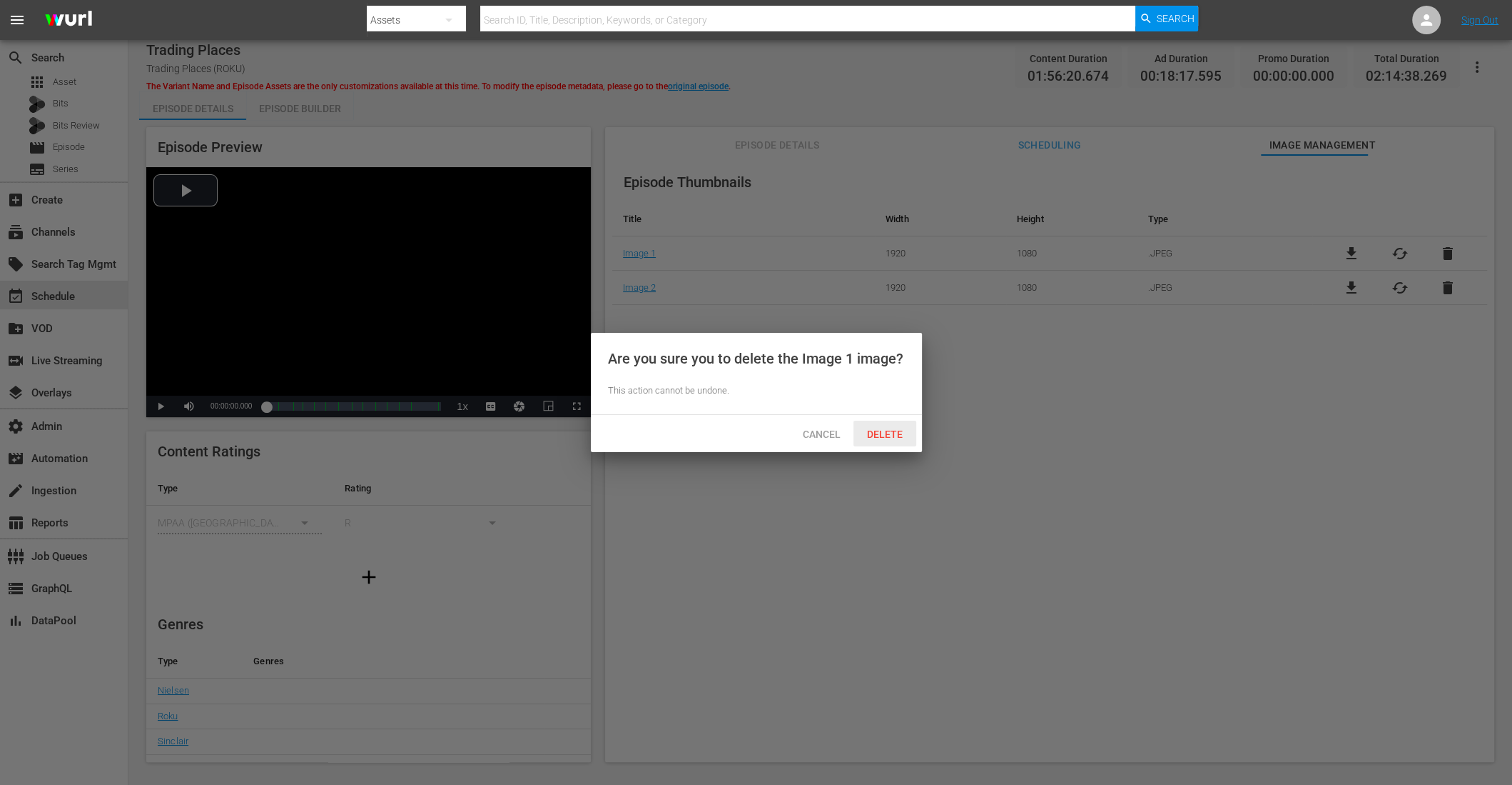
click at [898, 432] on span "Delete" at bounding box center [884, 433] width 58 height 12
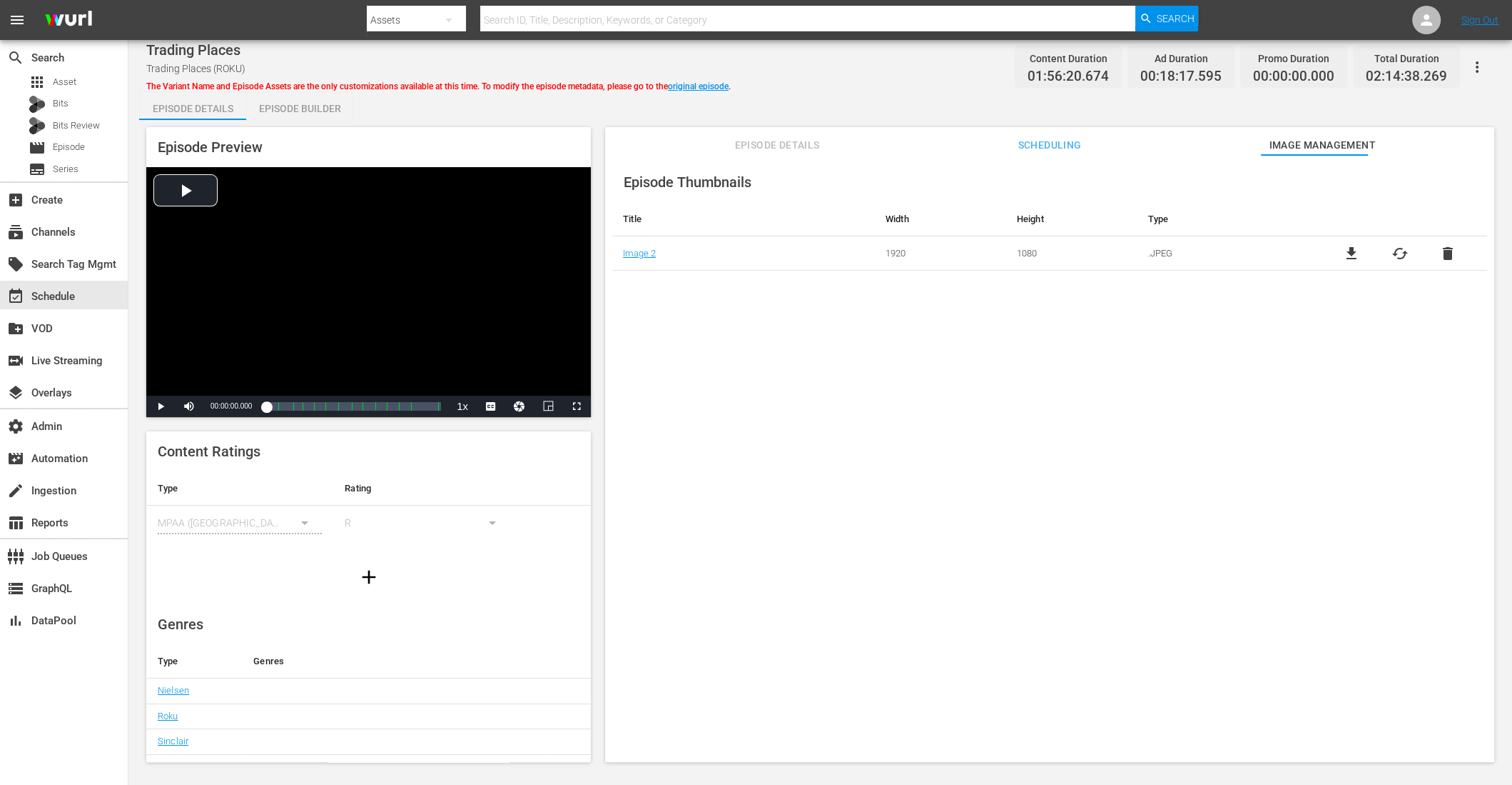
click at [705, 360] on div "Episode Thumbnails Title Width Height Type Image 2 1920 1080 .JPEG file_downloa…" at bounding box center [1049, 465] width 889 height 621
click at [1048, 136] on span "Scheduling" at bounding box center [1050, 145] width 107 height 18
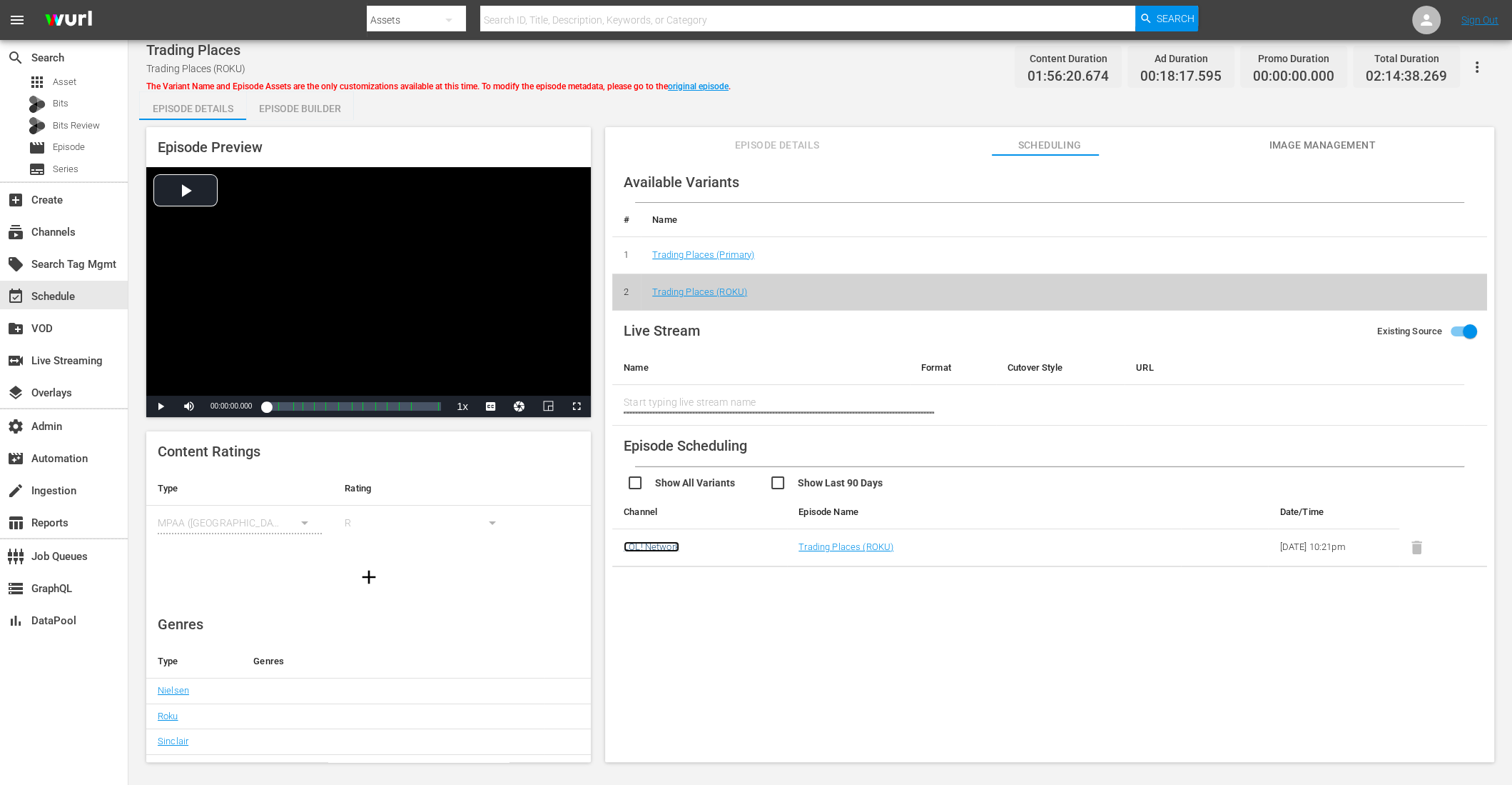
click at [634, 545] on link "LOL! Network" at bounding box center [651, 547] width 55 height 11
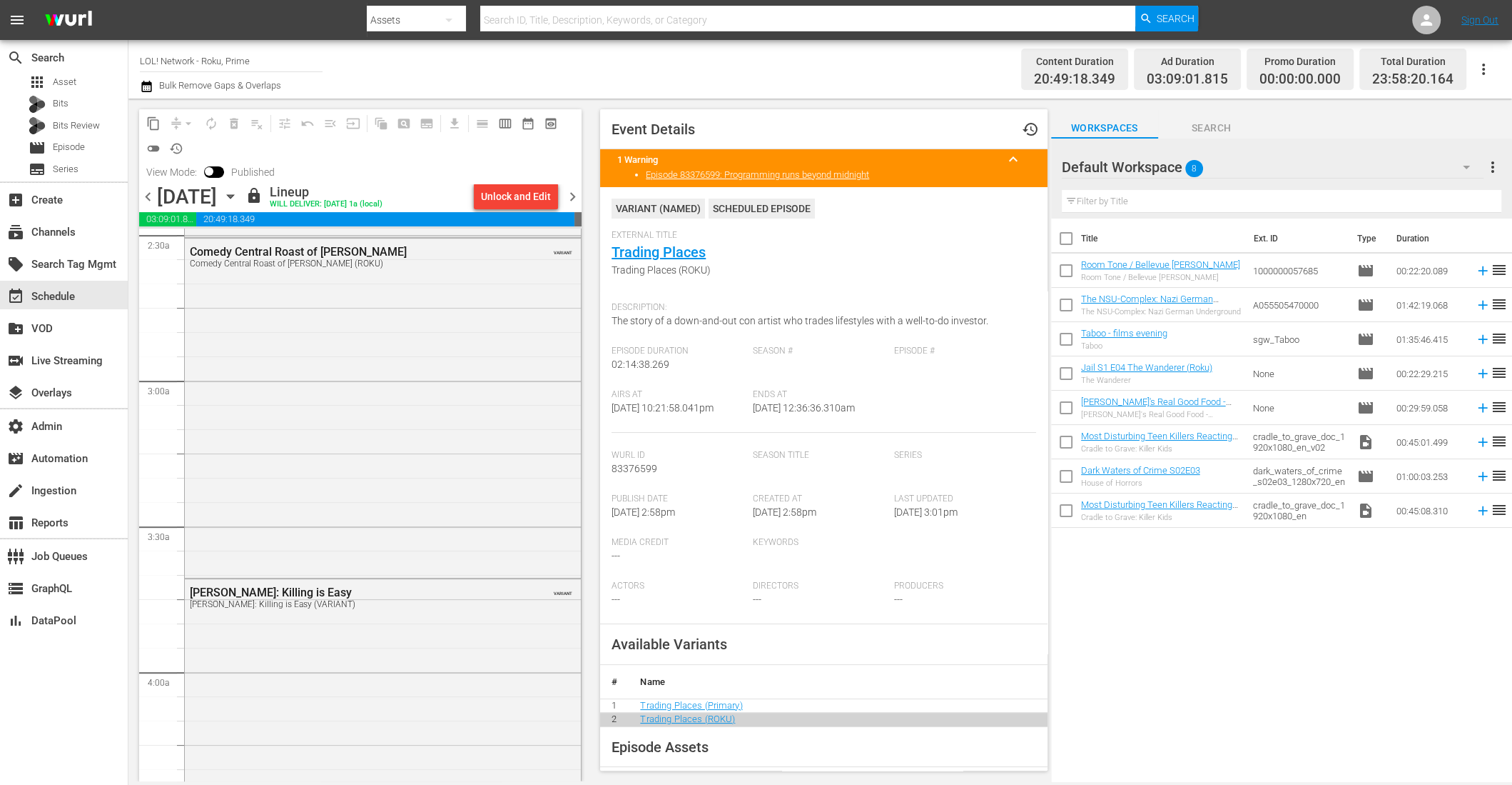
scroll to position [950, 0]
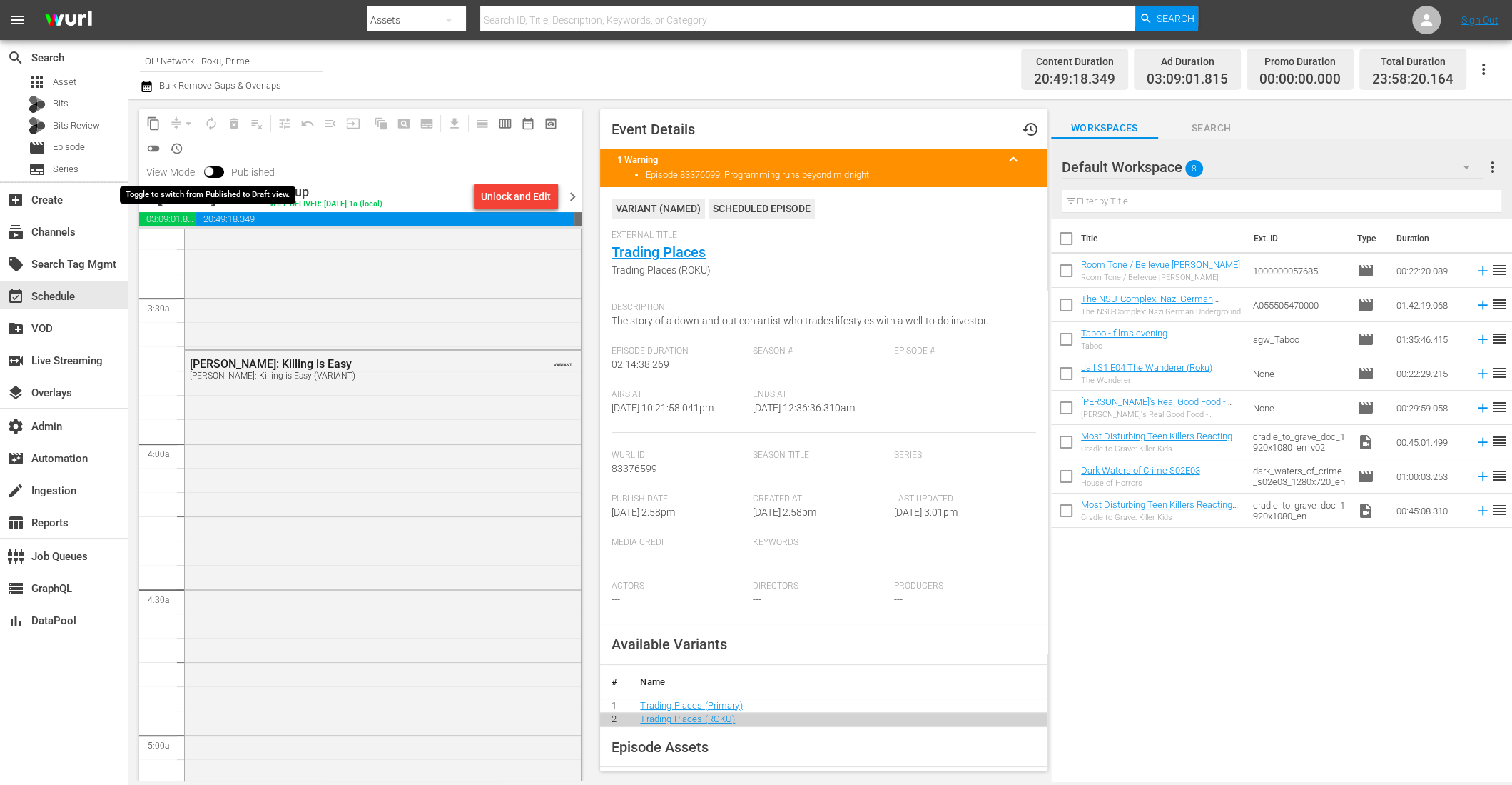
click at [216, 169] on input "checkbox" at bounding box center [209, 174] width 30 height 10
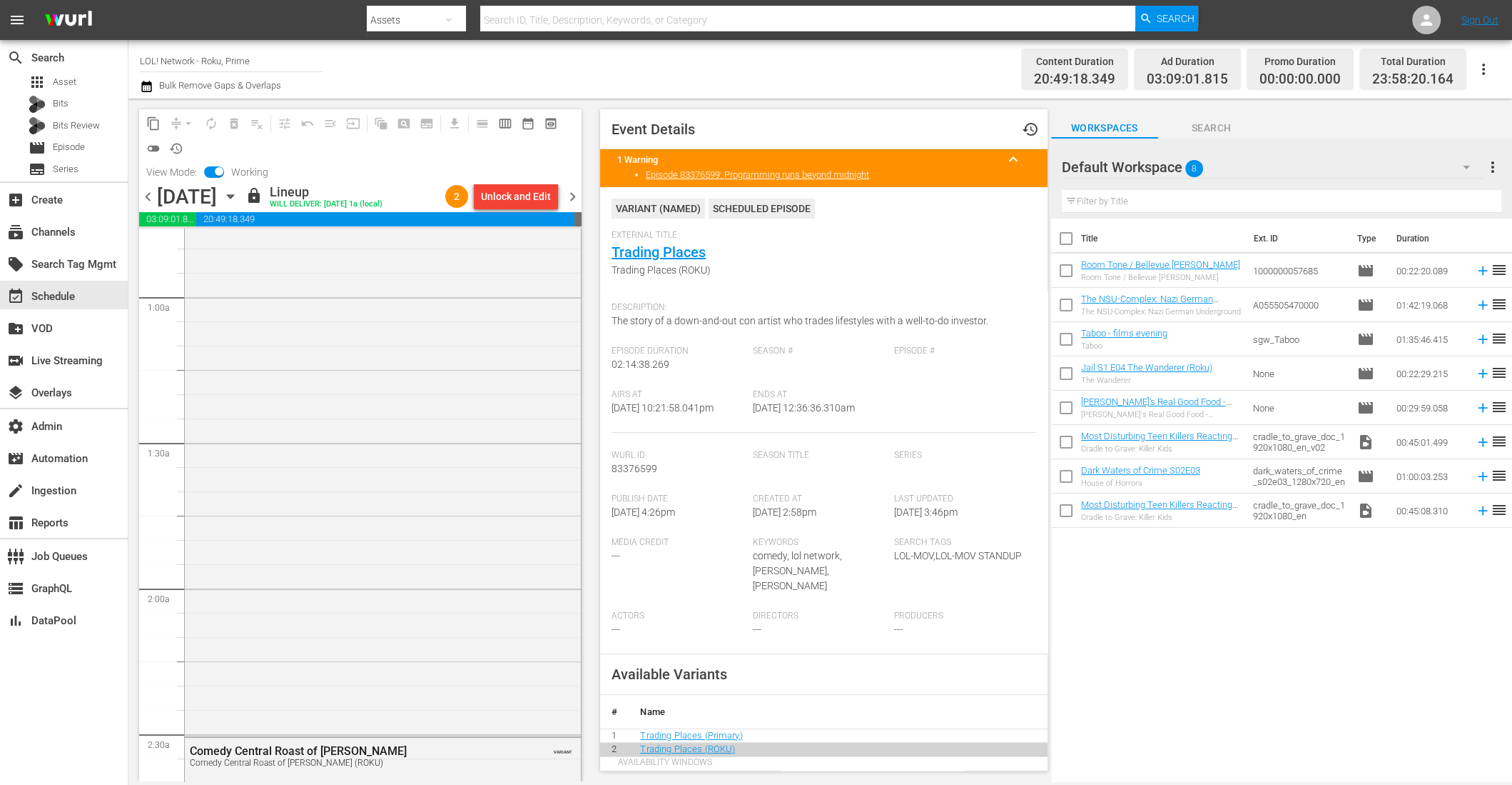
scroll to position [0, 0]
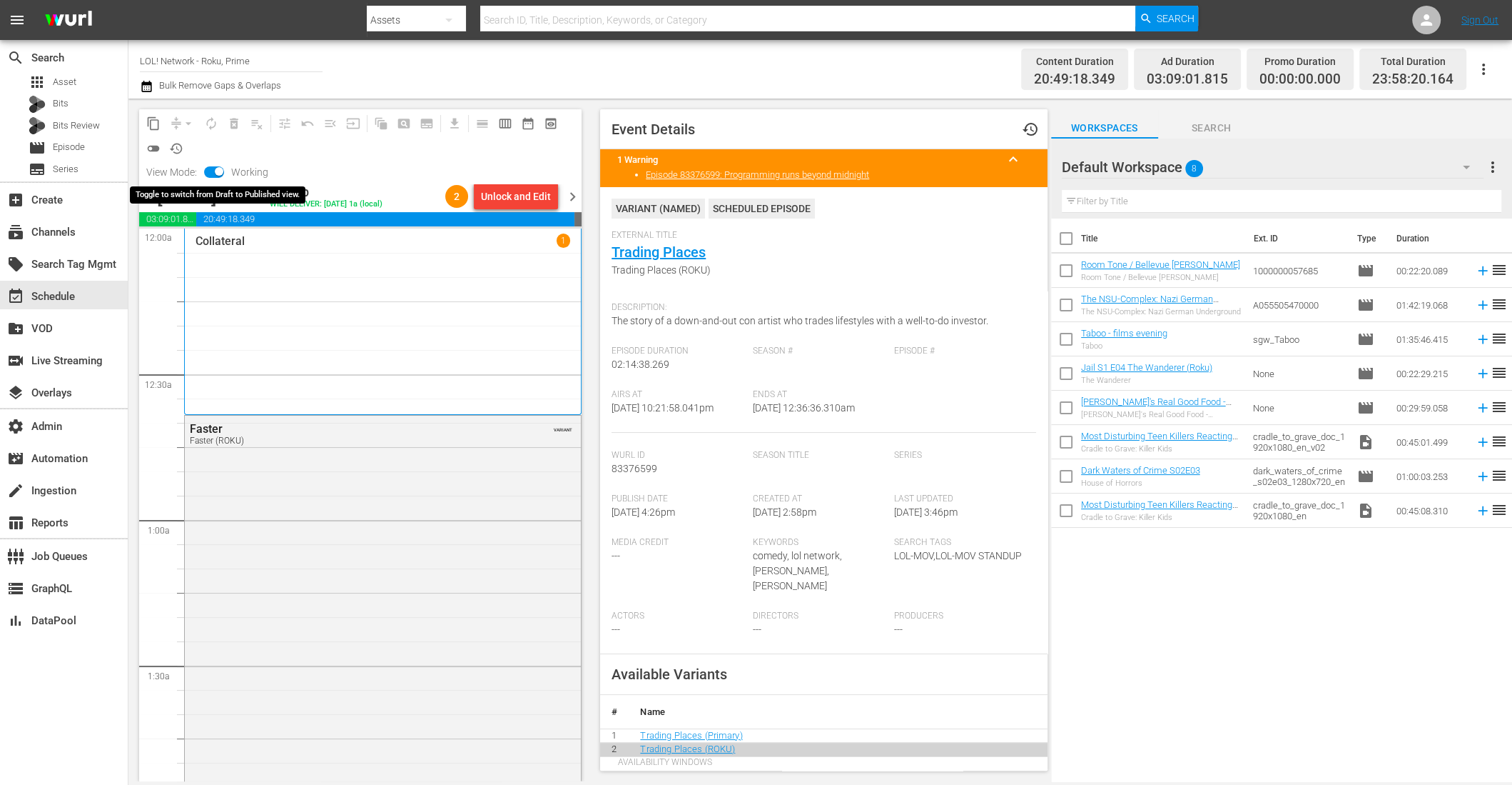
click at [219, 168] on span at bounding box center [219, 171] width 8 height 8
click at [212, 171] on input "checkbox" at bounding box center [219, 174] width 30 height 10
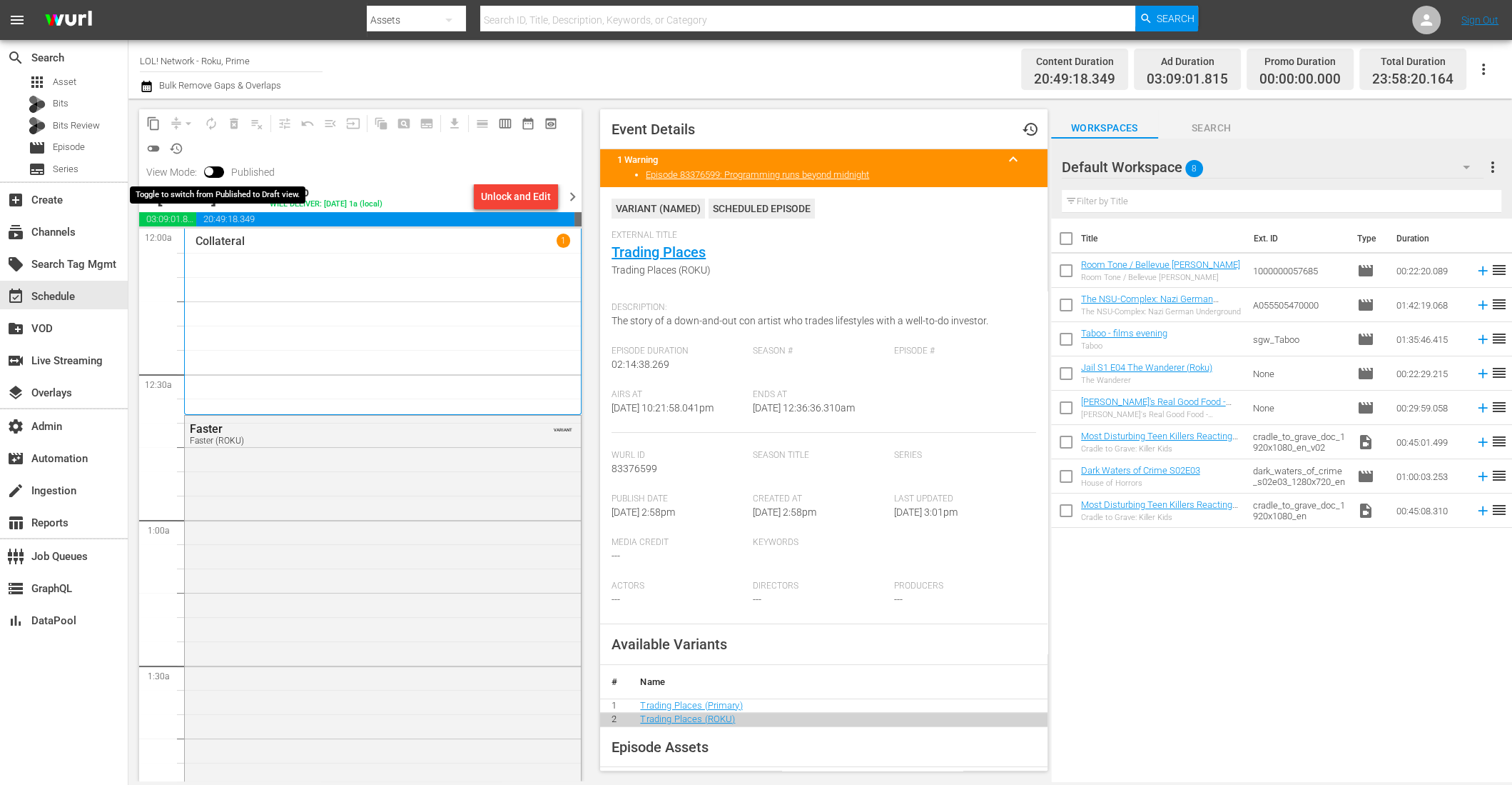
click at [212, 171] on input "checkbox" at bounding box center [209, 174] width 30 height 10
checkbox input "true"
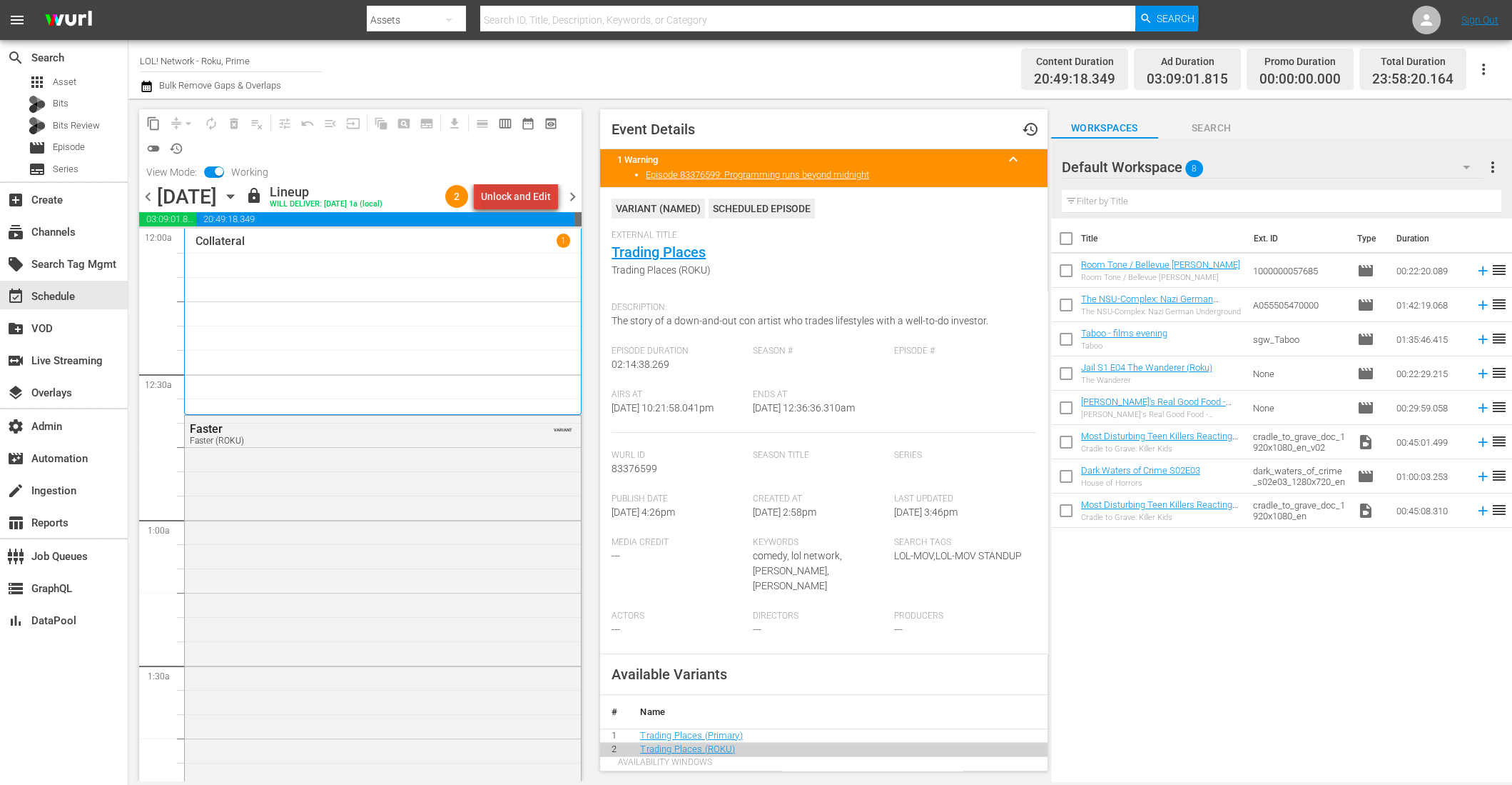
click at [526, 192] on div "Unlock and Edit" at bounding box center [516, 196] width 70 height 25
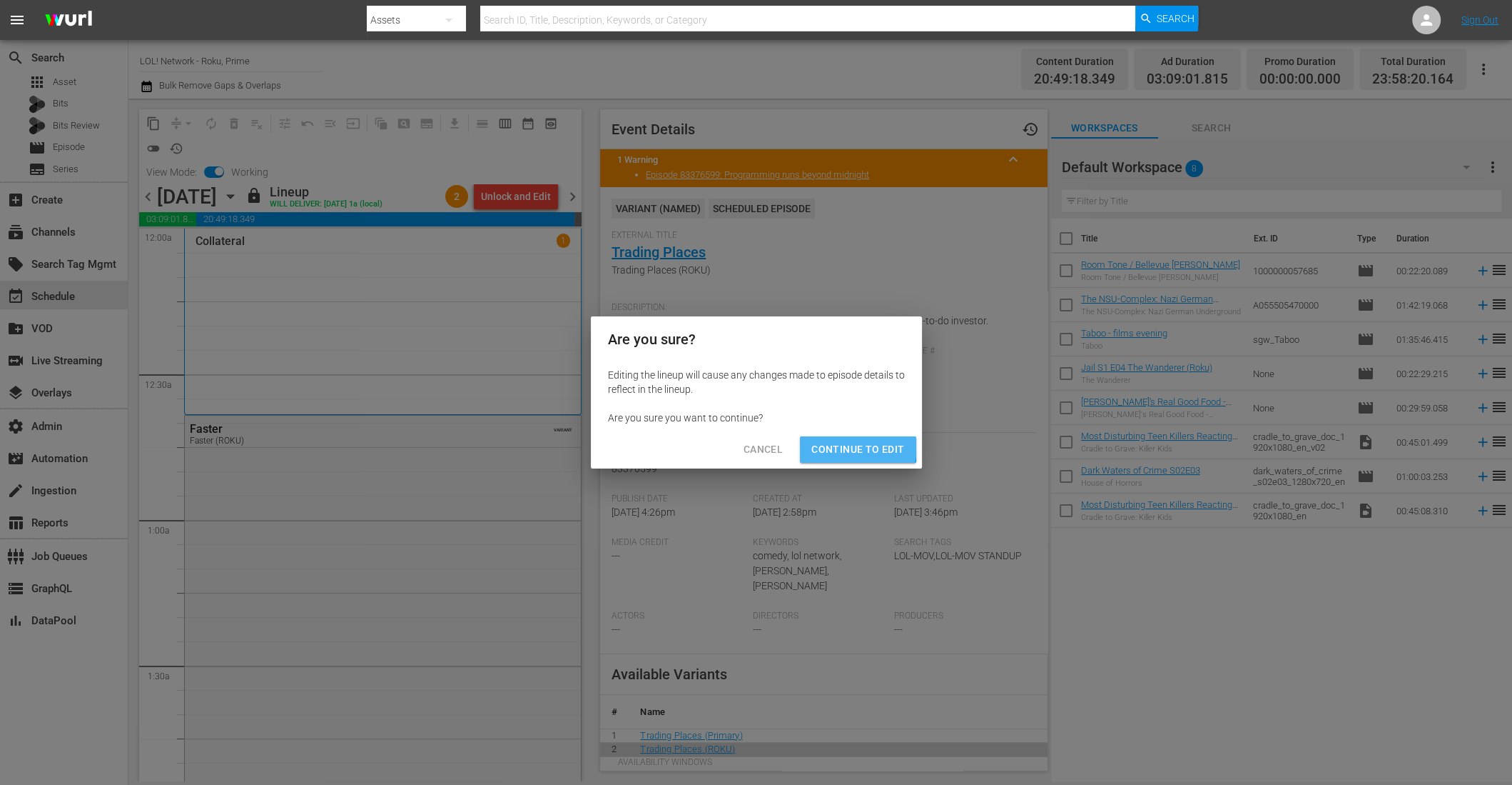
click at [837, 445] on span "Continue to Edit" at bounding box center [857, 450] width 93 height 18
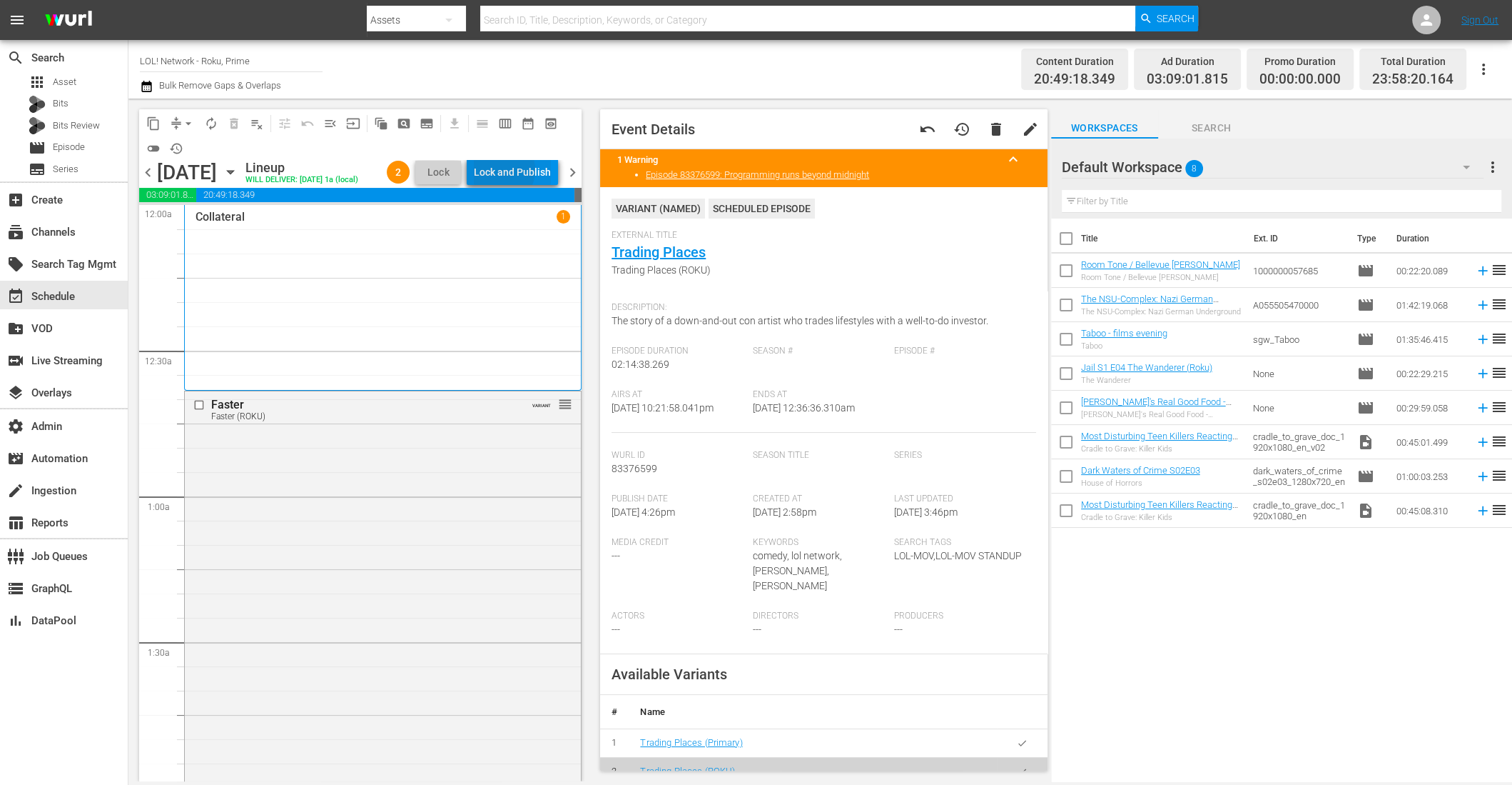
click at [515, 172] on div "Lock and Publish" at bounding box center [512, 172] width 77 height 25
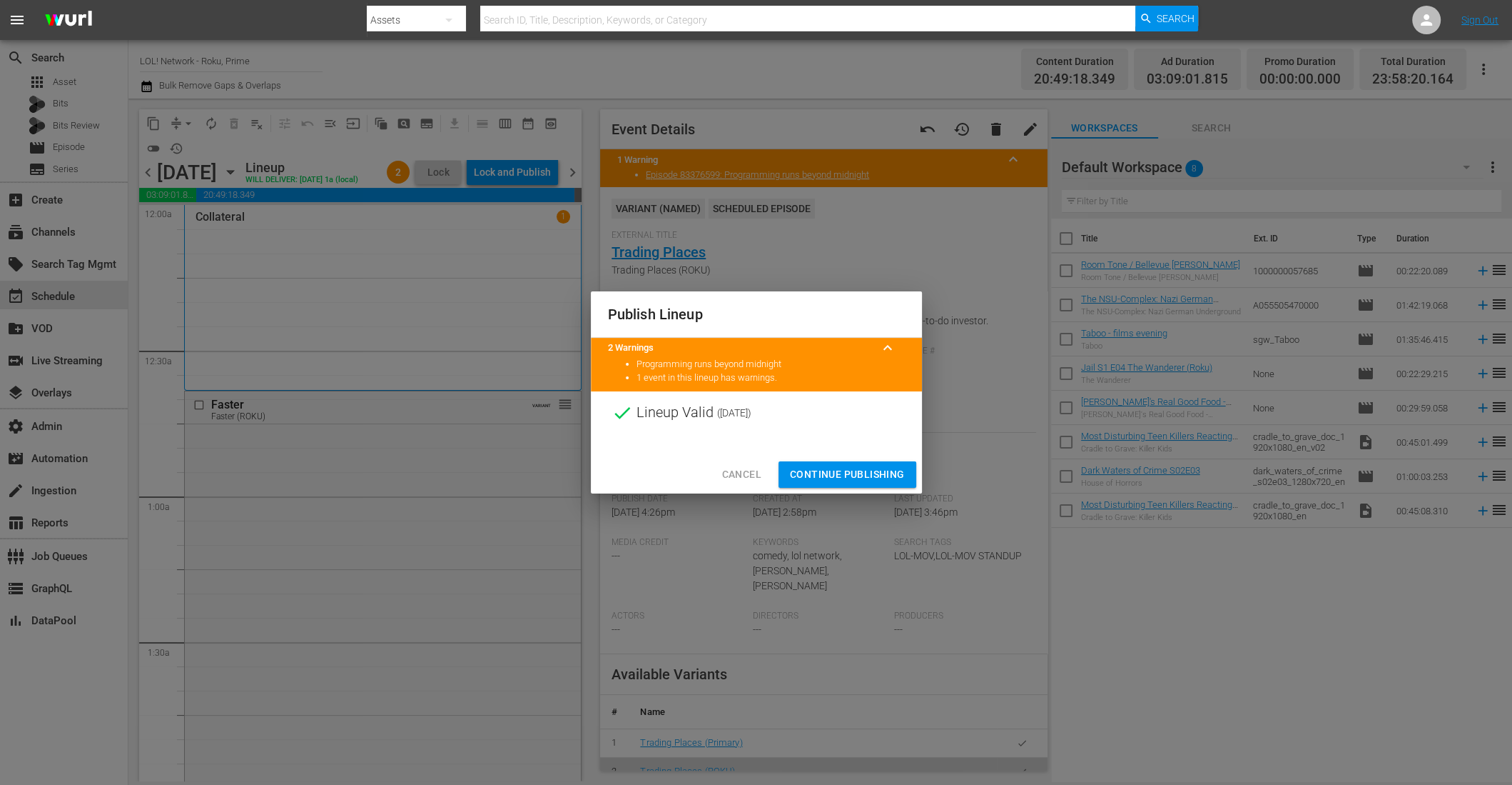
click at [856, 465] on button "Continue Publishing" at bounding box center [847, 474] width 138 height 26
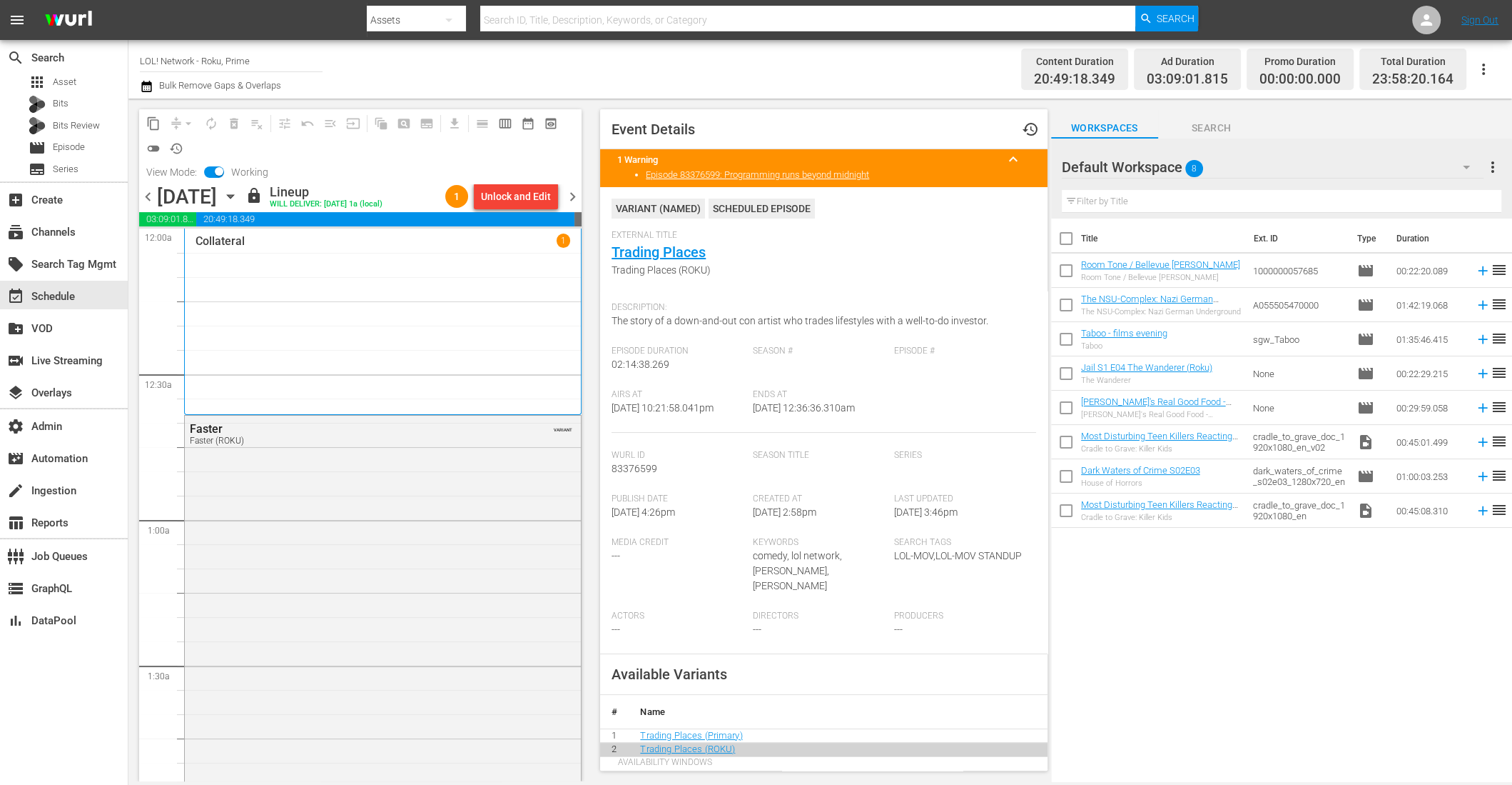
click at [1484, 69] on icon "button" at bounding box center [1483, 69] width 3 height 12
click at [1416, 137] on div "Channel JSON (S3Redir)" at bounding box center [1386, 148] width 137 height 25
